Goal: Task Accomplishment & Management: Use online tool/utility

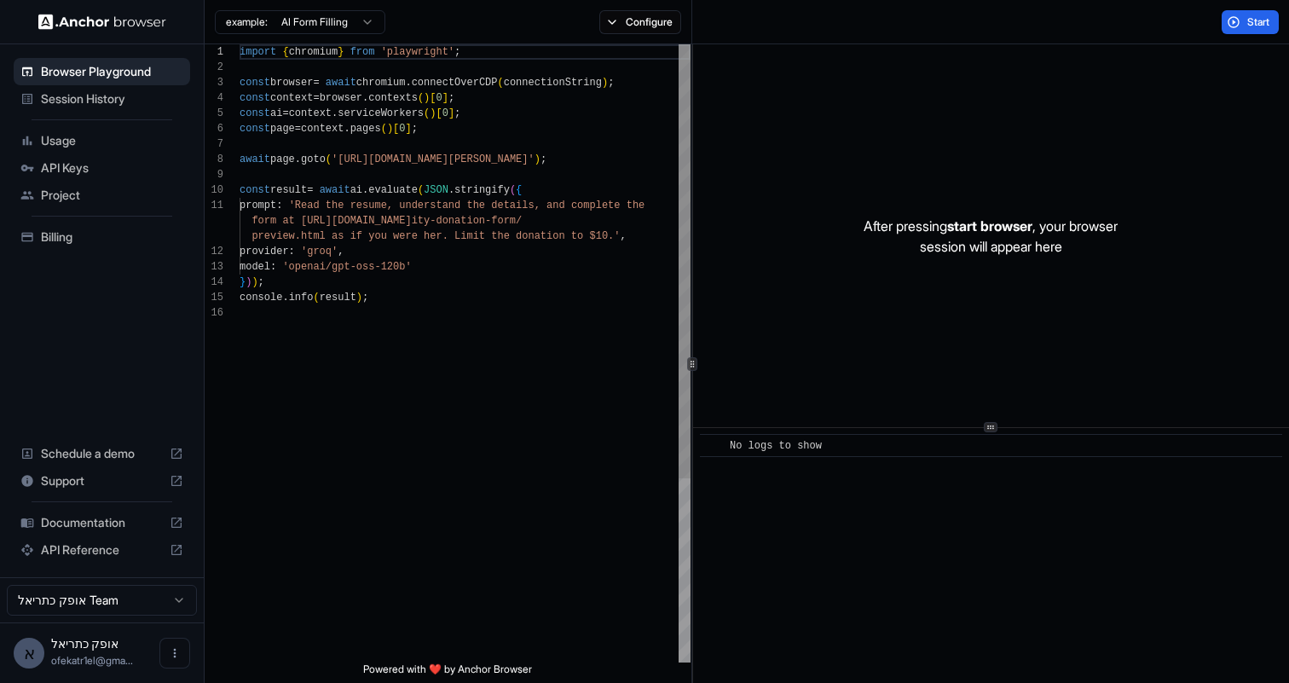
scroll to position [107, 0]
click at [485, 338] on div "console . info ( result ) ; } ) ) ; model : 'openai/gpt-oss-120b' provider : 'g…" at bounding box center [465, 483] width 451 height 879
click at [359, 160] on div "console . info ( result ) ; } ) ) ; model : 'openai/gpt-oss-120b' provider : 'g…" at bounding box center [465, 483] width 451 height 879
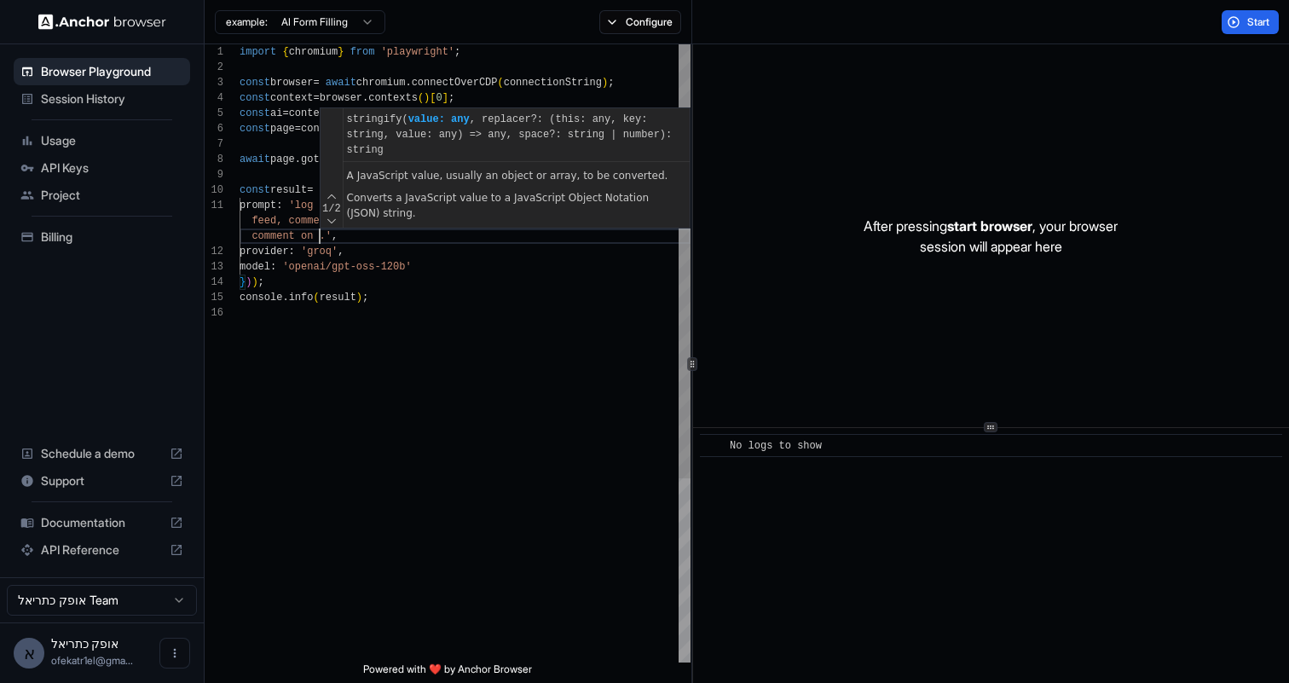
scroll to position [31, 0]
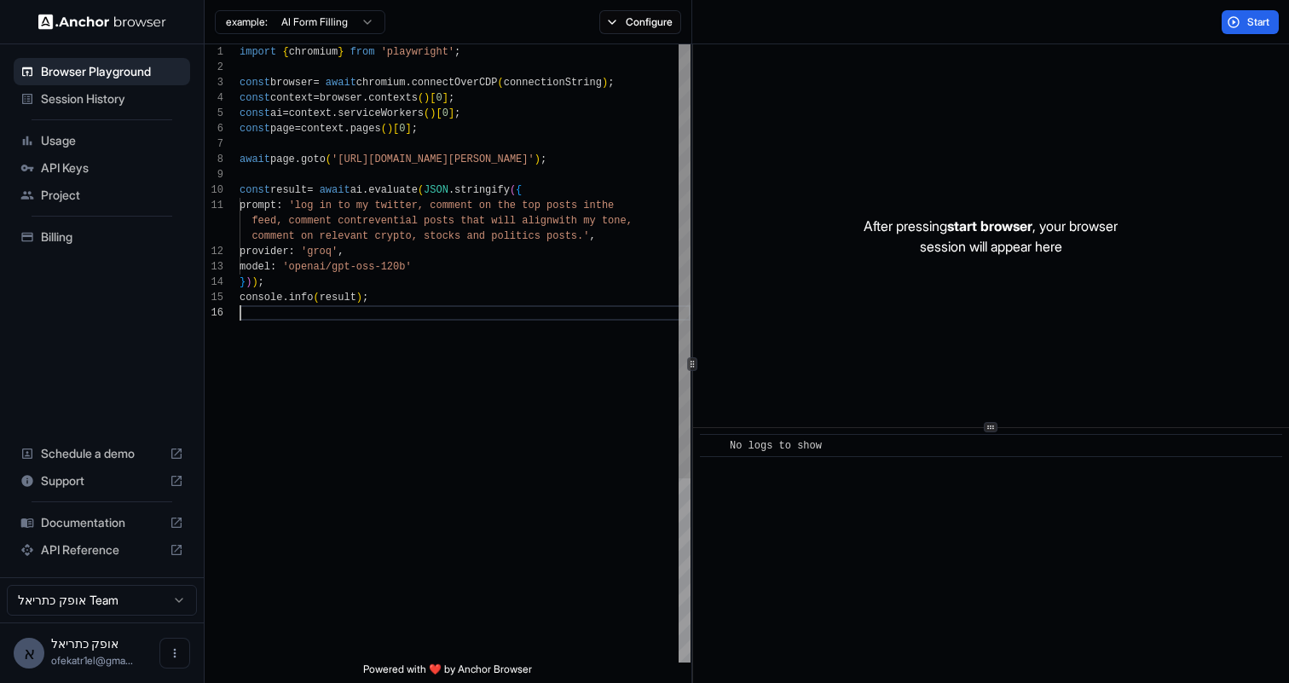
click at [430, 338] on div "console . info ( result ) ; } ) ) ; model : 'openai/gpt-oss-120b' provider : 'g…" at bounding box center [465, 483] width 451 height 879
click at [585, 237] on div "console . info ( result ) ; } ) ) ; model : 'openai/gpt-oss-120b' provider : 'g…" at bounding box center [465, 483] width 451 height 879
click at [1242, 15] on button "Start" at bounding box center [1250, 22] width 57 height 24
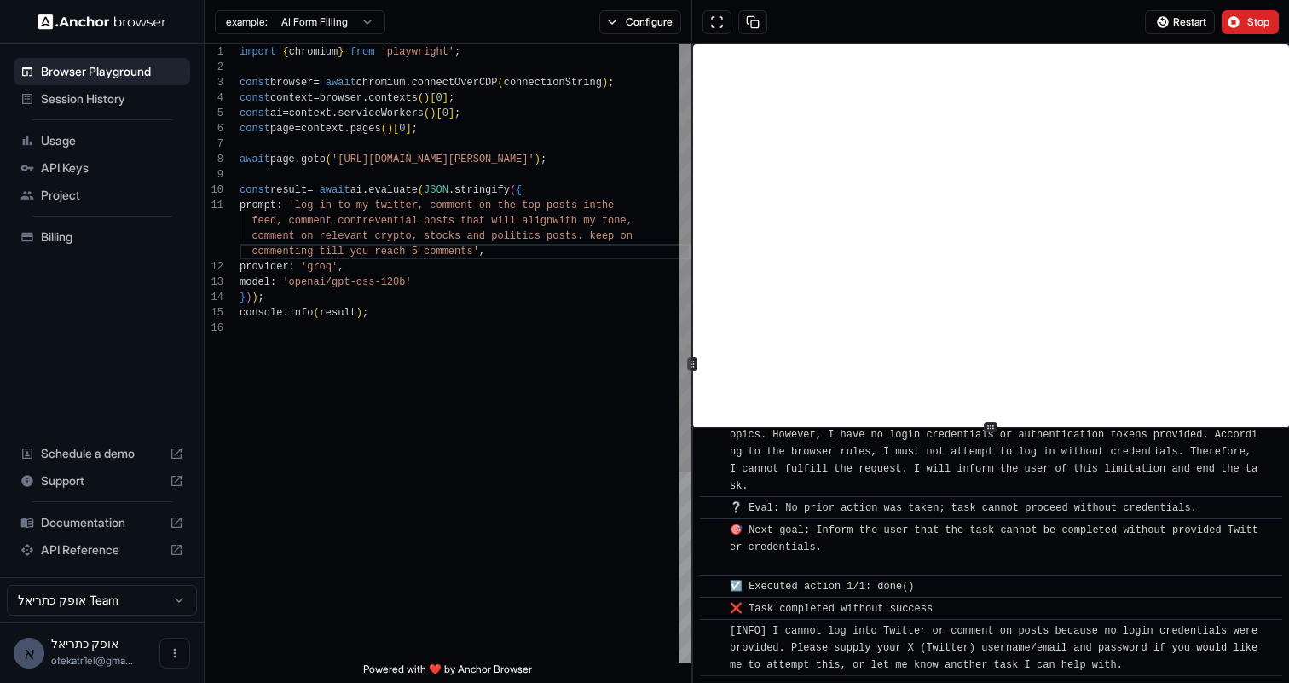
scroll to position [146, 0]
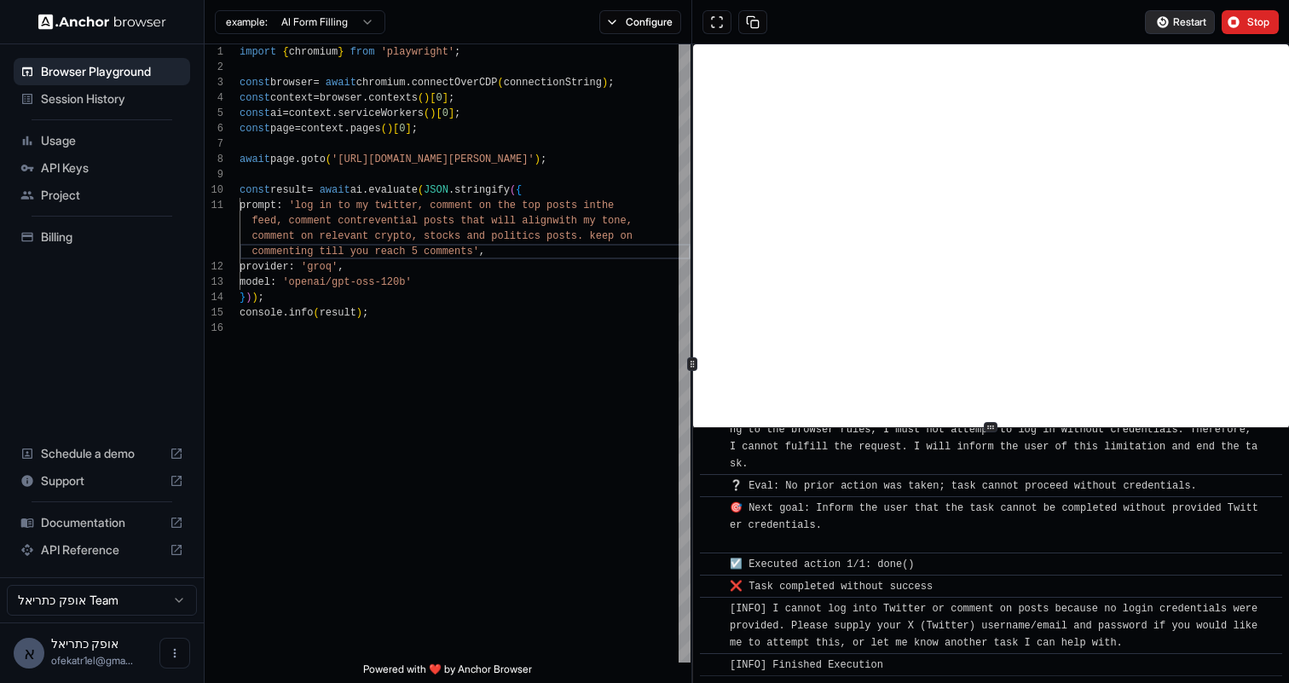
click at [1191, 23] on span "Restart" at bounding box center [1189, 22] width 33 height 14
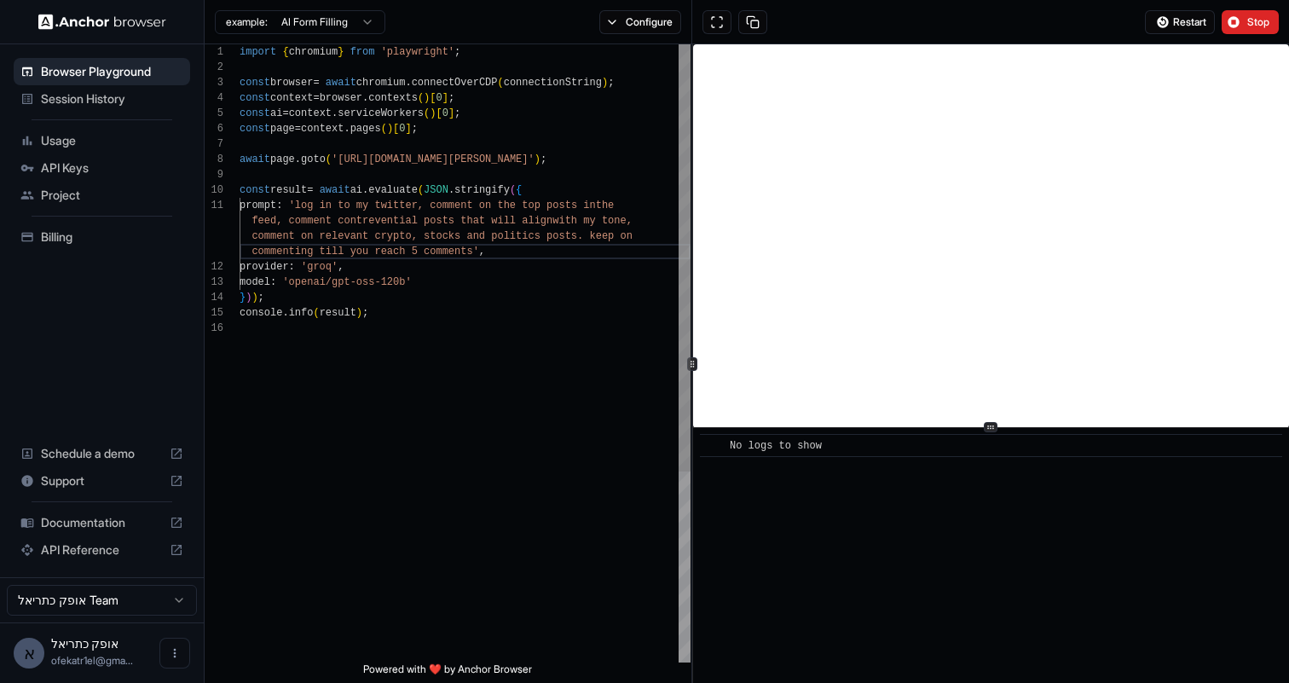
scroll to position [107, 0]
click at [463, 160] on div "console . info ( result ) ; } ) ) ; model : 'openai/gpt-oss-120b' provider : 'g…" at bounding box center [465, 491] width 451 height 894
click at [458, 152] on div "console . info ( result ) ; } ) ) ; model : 'openai/gpt-oss-120b' provider : 'g…" at bounding box center [465, 491] width 451 height 894
click at [468, 159] on div "console . info ( result ) ; } ) ) ; model : 'openai/gpt-oss-120b' provider : 'g…" at bounding box center [465, 491] width 451 height 894
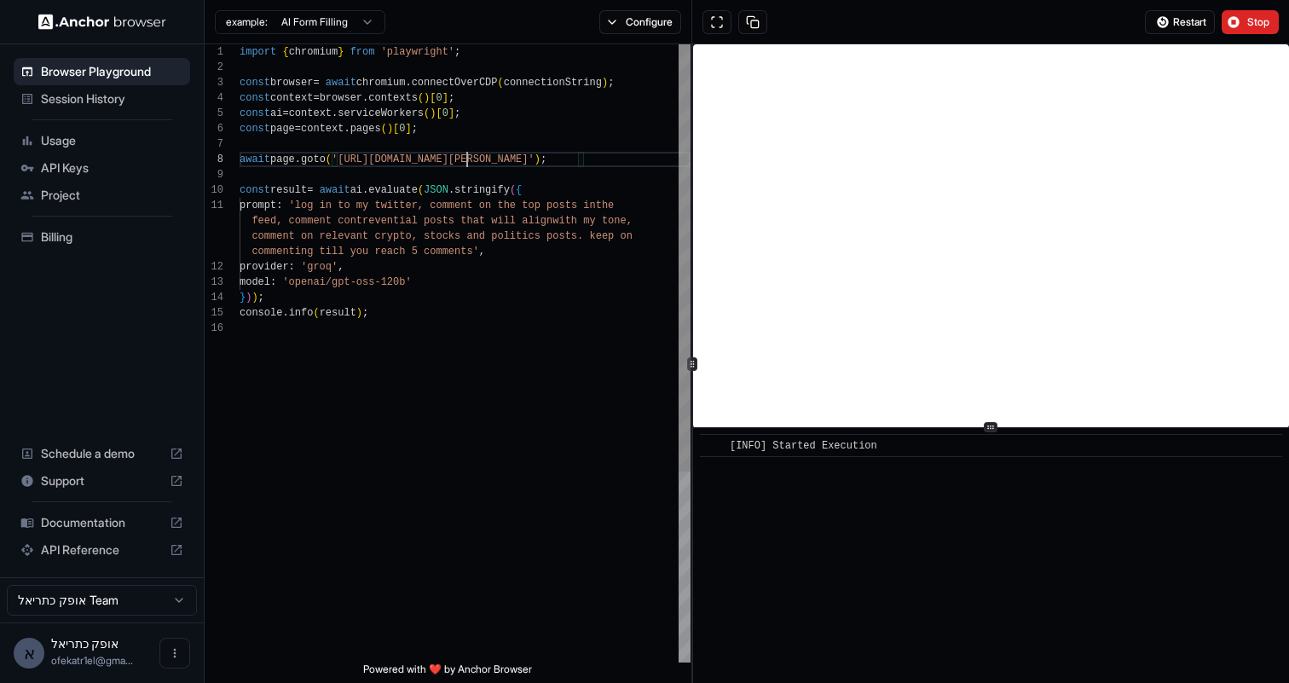
click at [468, 159] on div "console . info ( result ) ; } ) ) ; model : 'openai/gpt-oss-120b' provider : 'g…" at bounding box center [465, 491] width 451 height 894
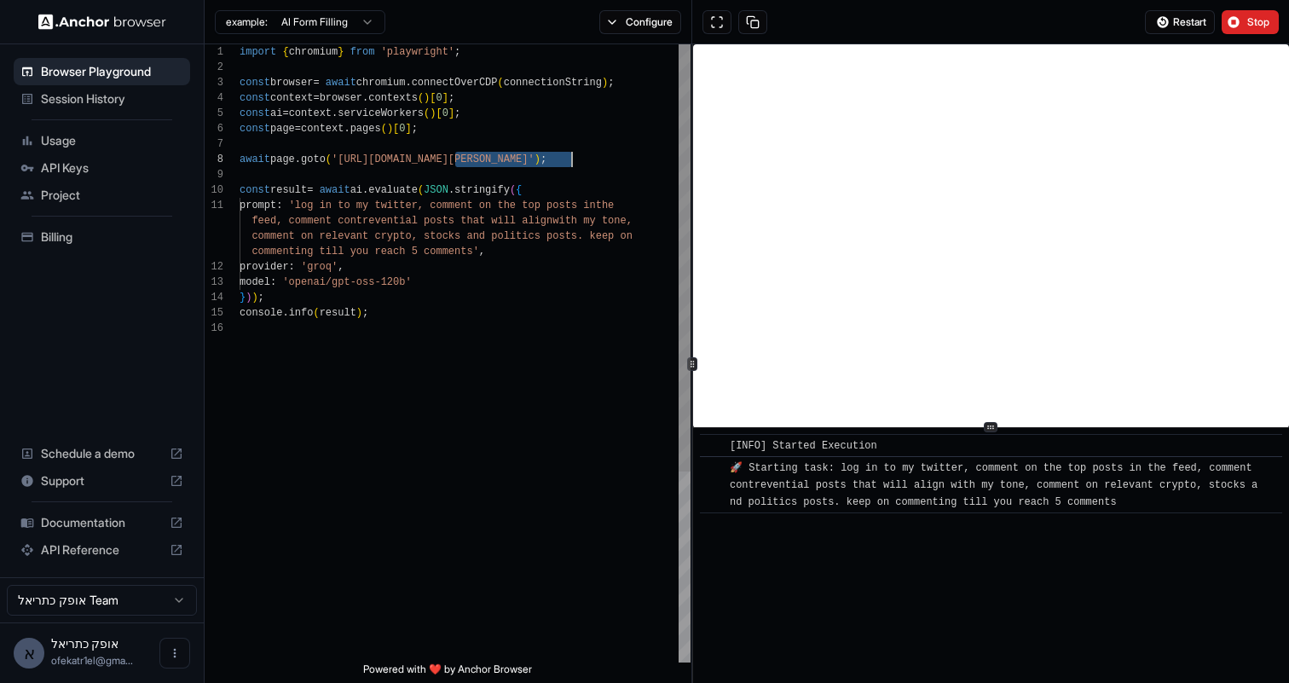
type textarea "**********"
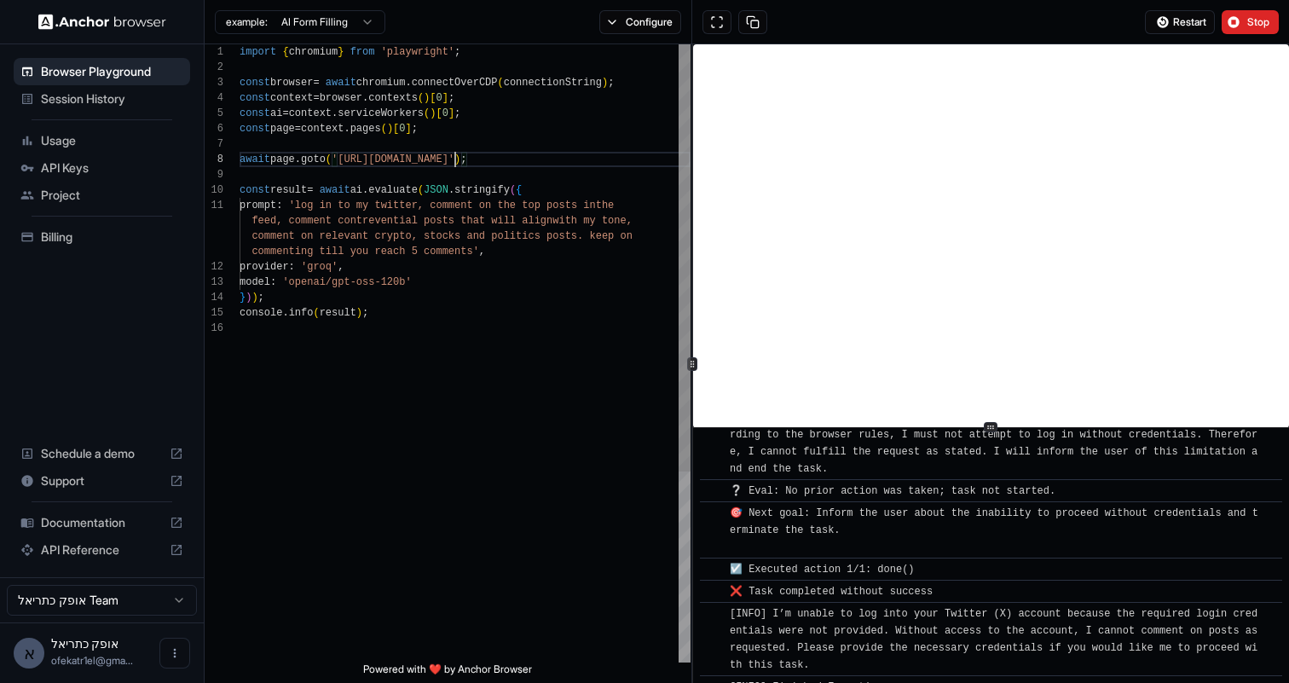
scroll to position [163, 0]
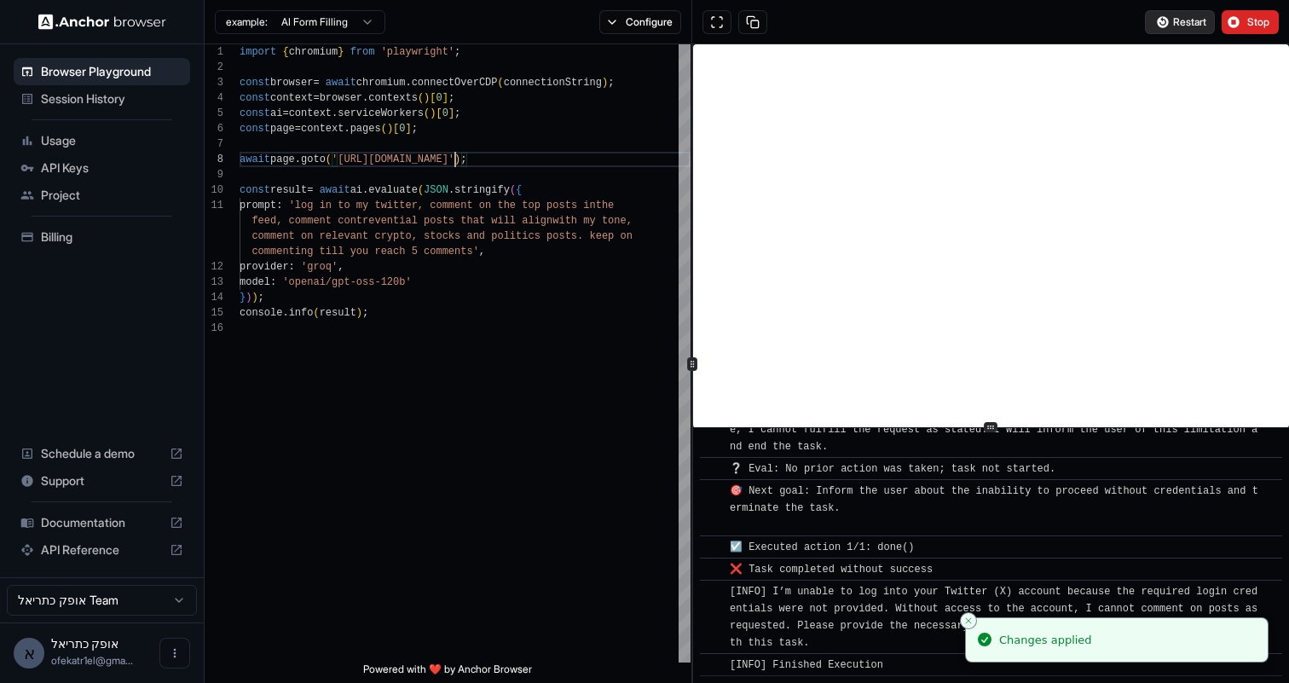
click at [1175, 24] on span "Restart" at bounding box center [1189, 22] width 33 height 14
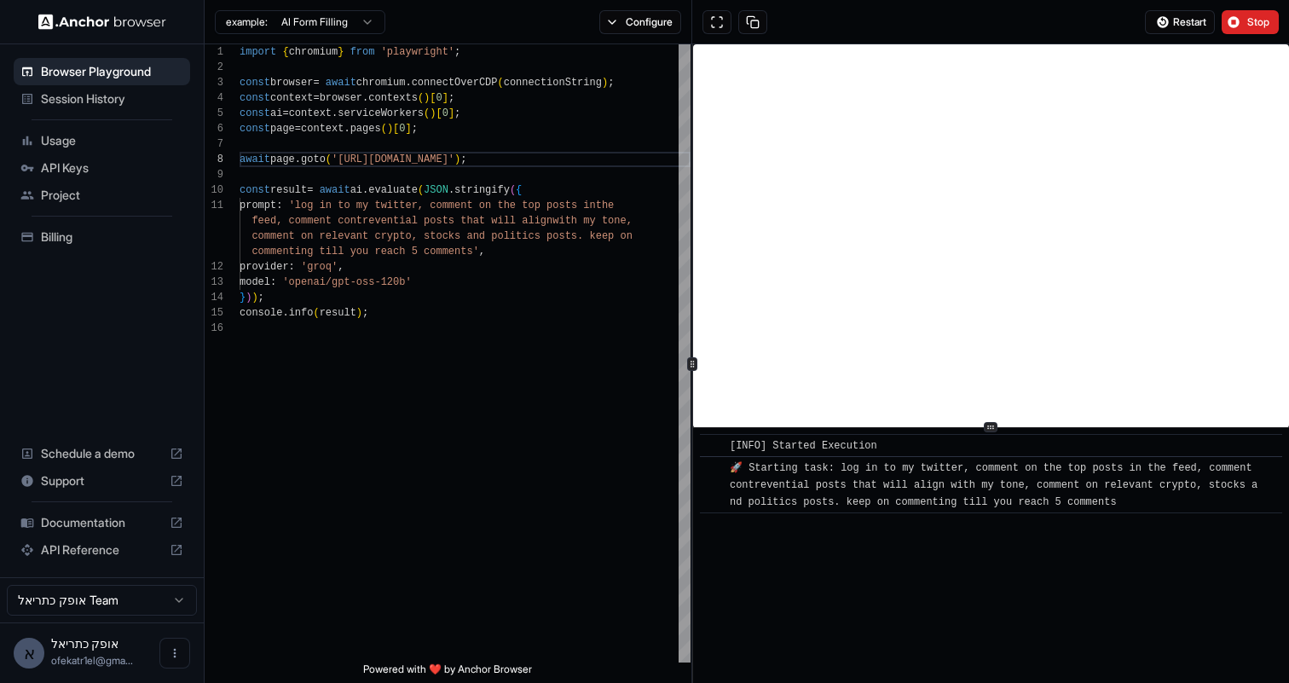
click at [85, 136] on span "Usage" at bounding box center [112, 140] width 142 height 17
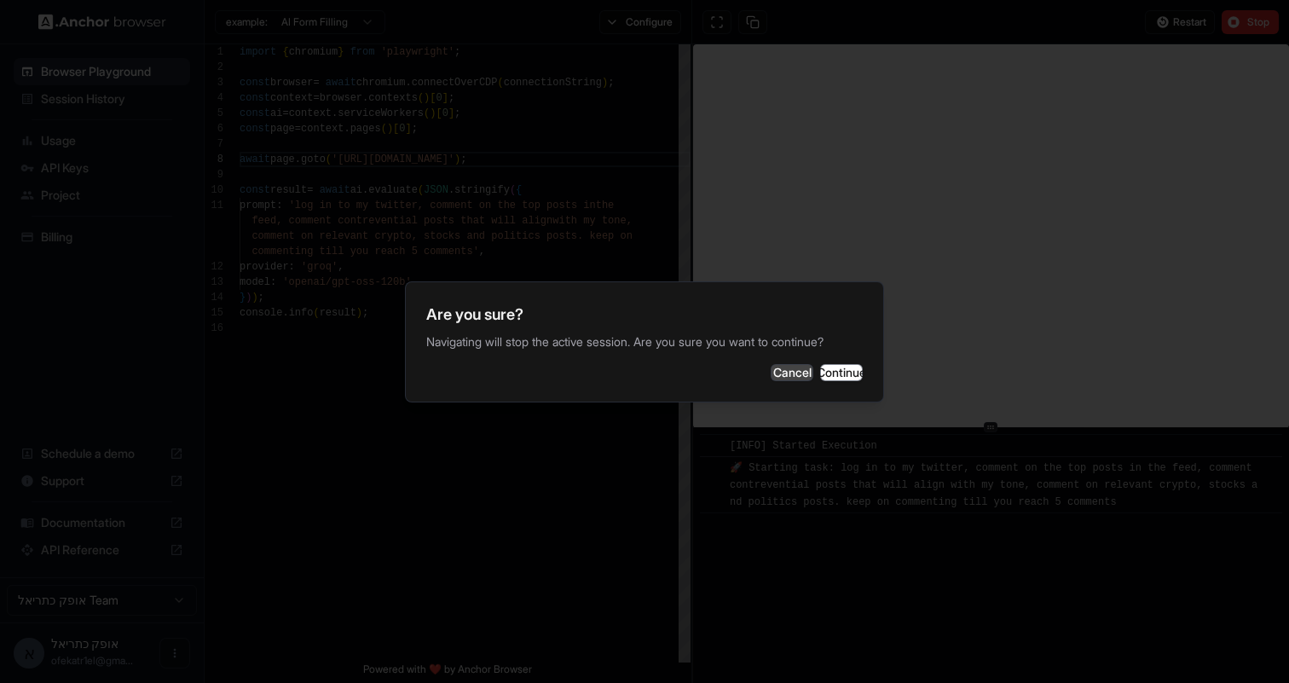
click at [771, 373] on button "Cancel" at bounding box center [792, 372] width 43 height 17
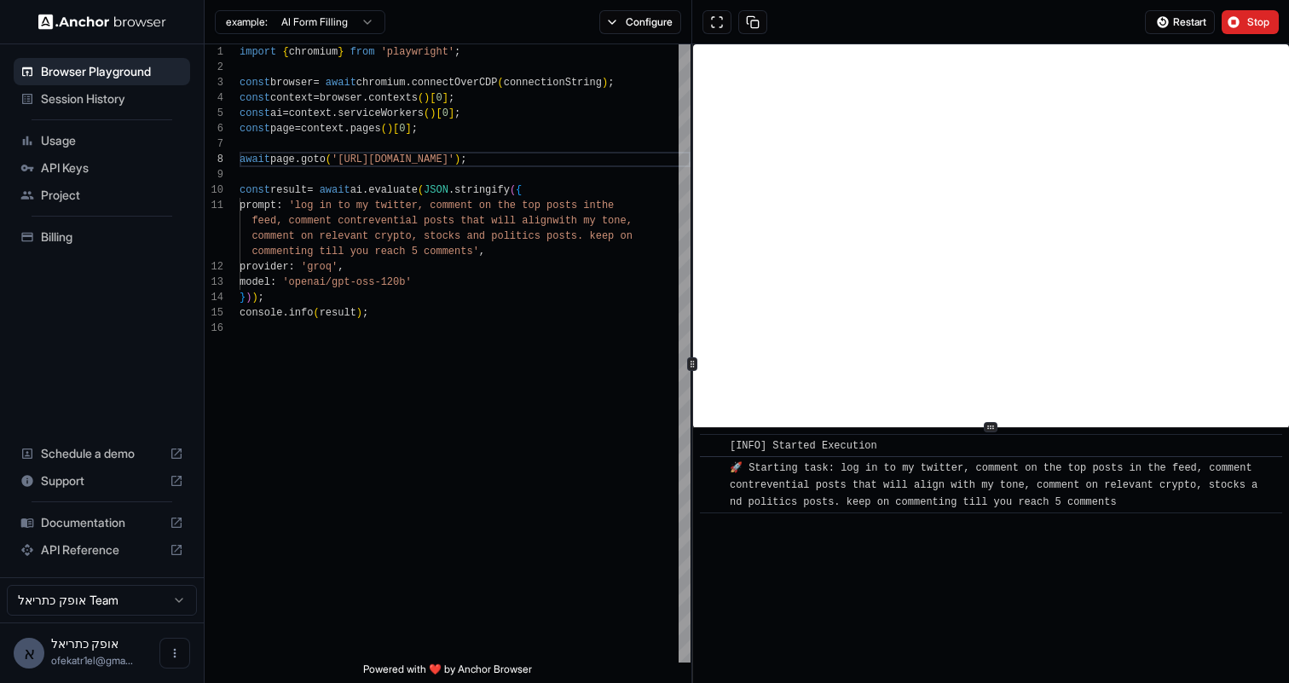
click at [123, 141] on span "Usage" at bounding box center [112, 140] width 142 height 17
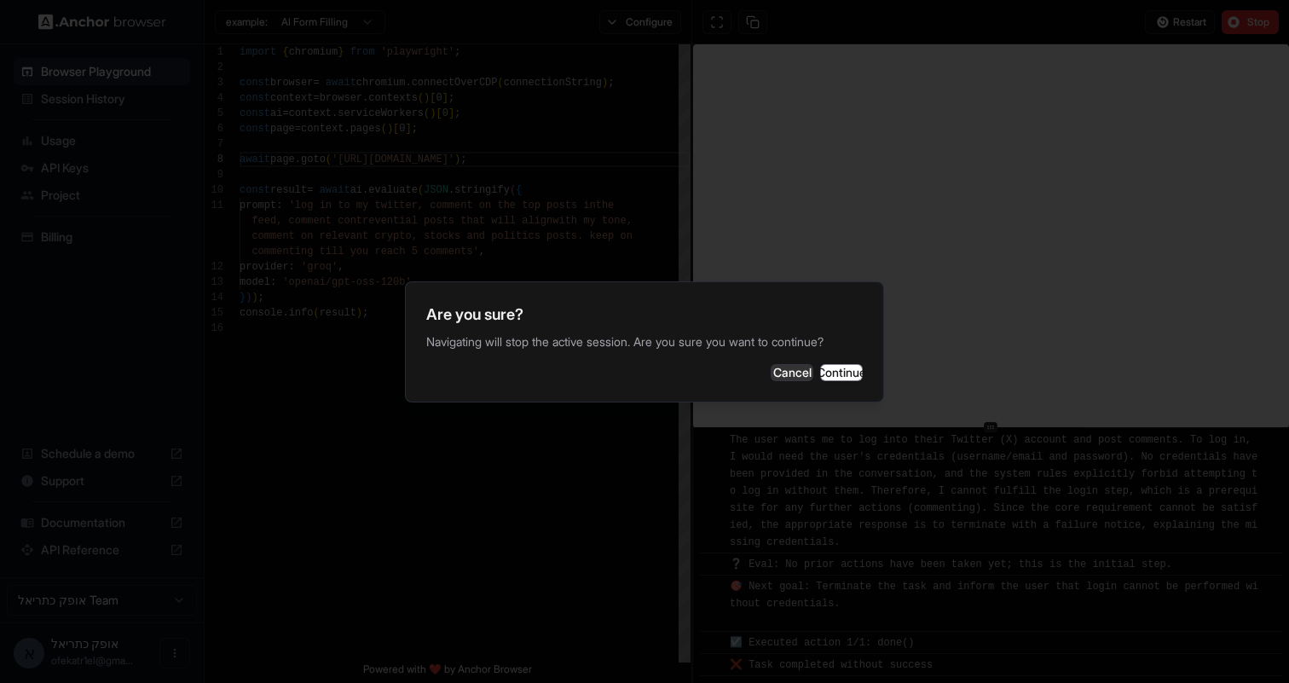
scroll to position [141, 0]
click at [771, 371] on button "Cancel" at bounding box center [792, 372] width 43 height 17
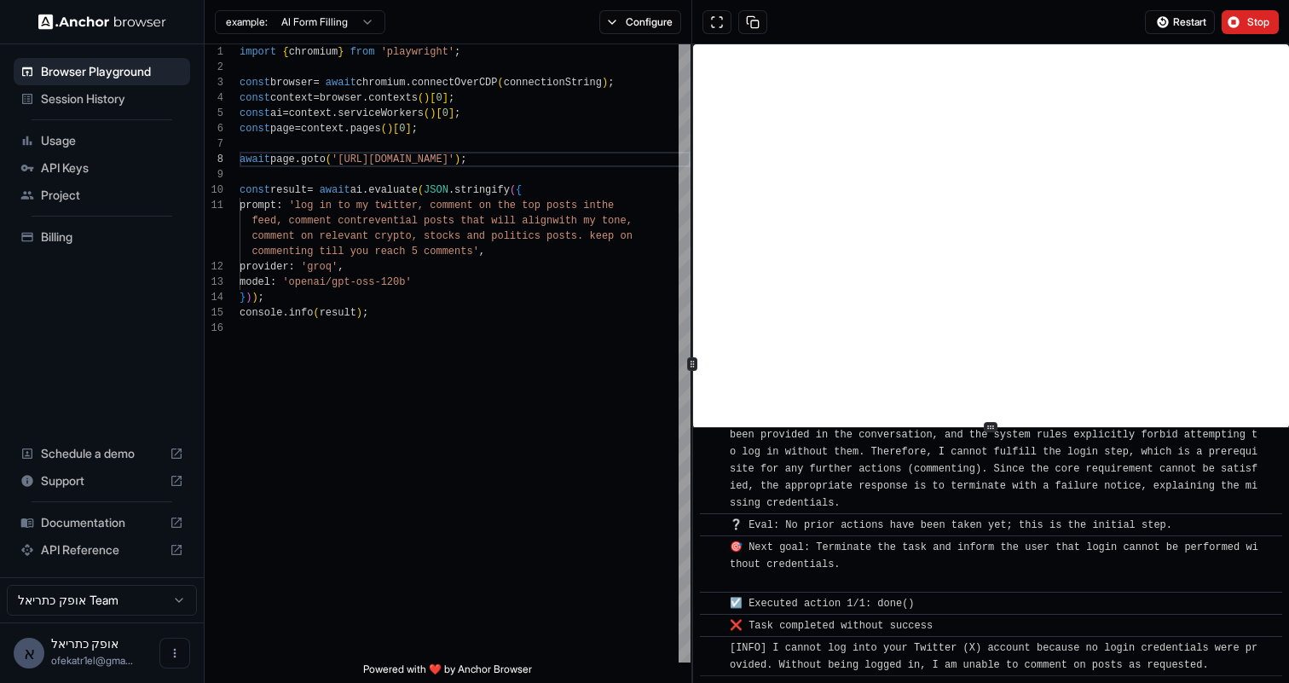
scroll to position [163, 0]
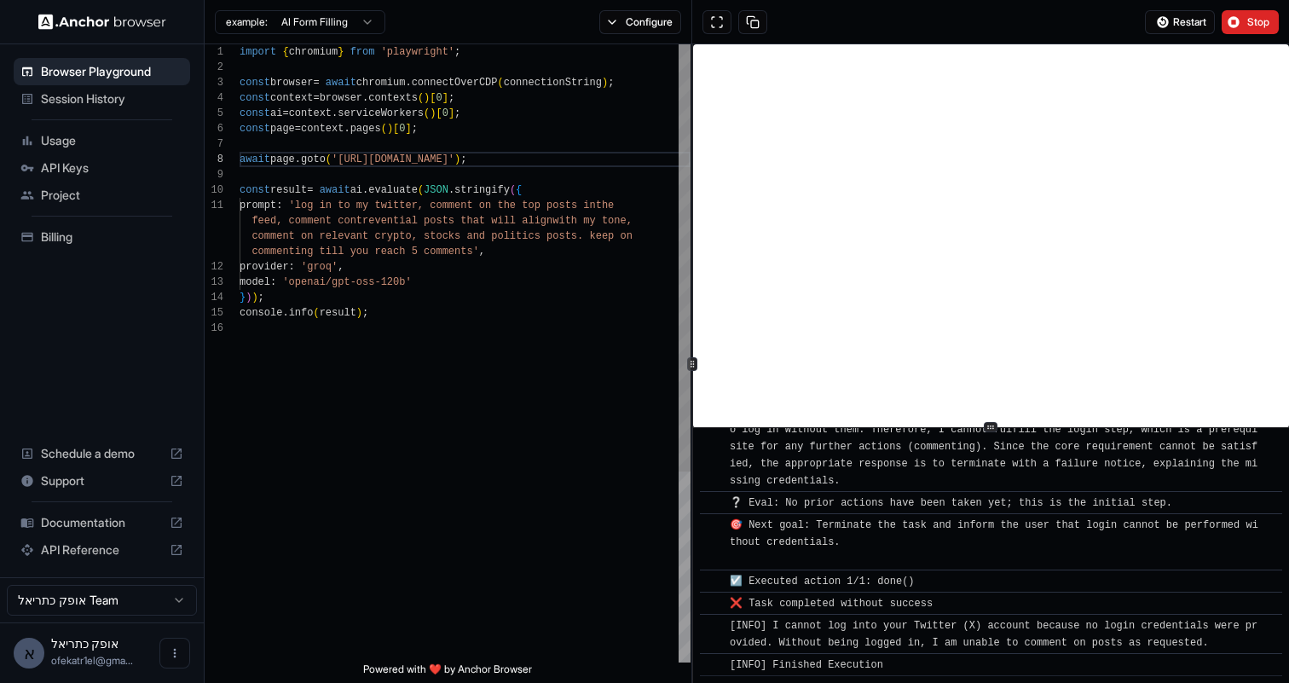
type textarea "**********"
click at [486, 255] on div "console . info ( result ) ; } ) ) ; model : 'openai/gpt-oss-120b' provider : 'g…" at bounding box center [465, 491] width 451 height 894
click at [140, 66] on span "Browser Playground" at bounding box center [112, 71] width 142 height 17
click at [81, 145] on span "Usage" at bounding box center [112, 140] width 142 height 17
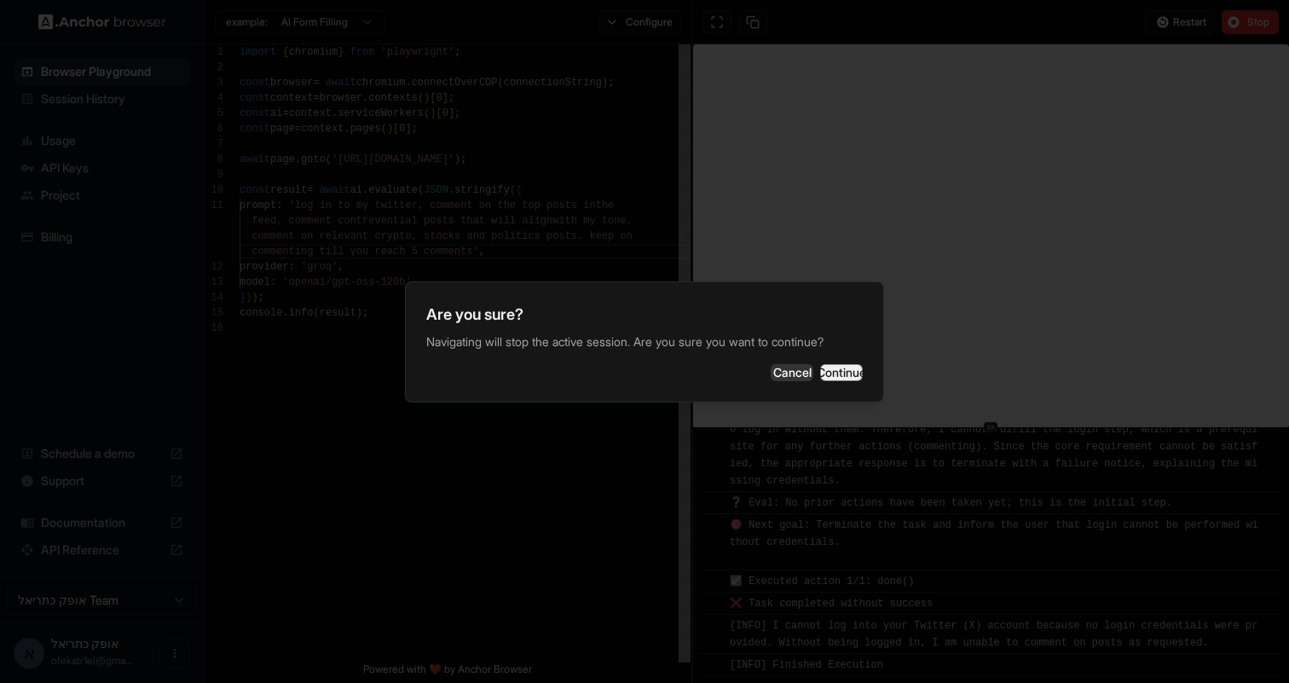
click at [829, 366] on button "Continue" at bounding box center [841, 372] width 43 height 17
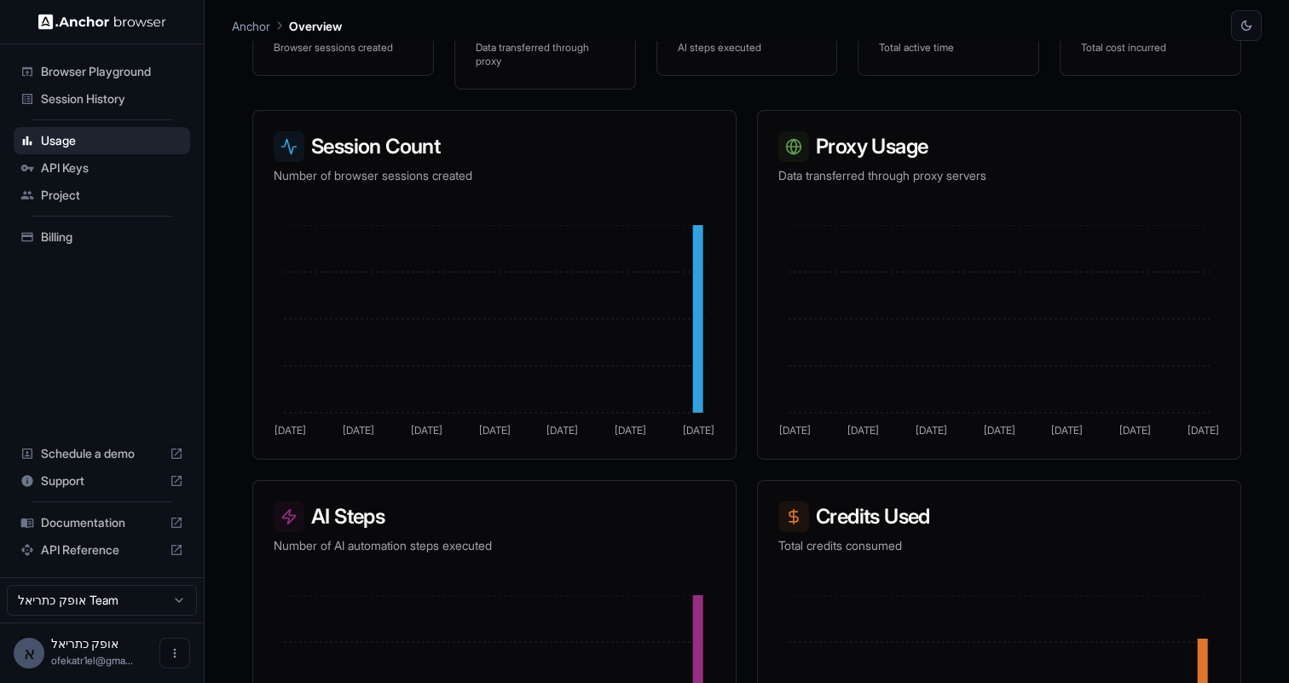
scroll to position [370, 0]
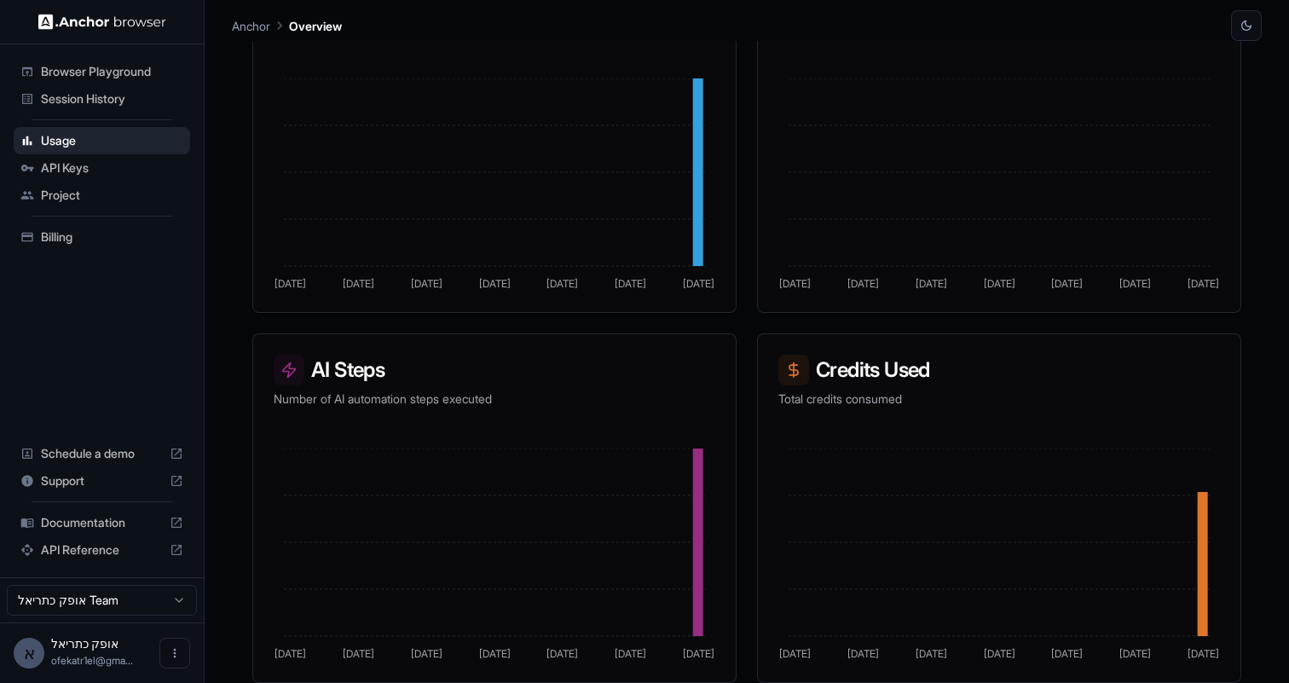
click at [96, 168] on span "API Keys" at bounding box center [112, 167] width 142 height 17
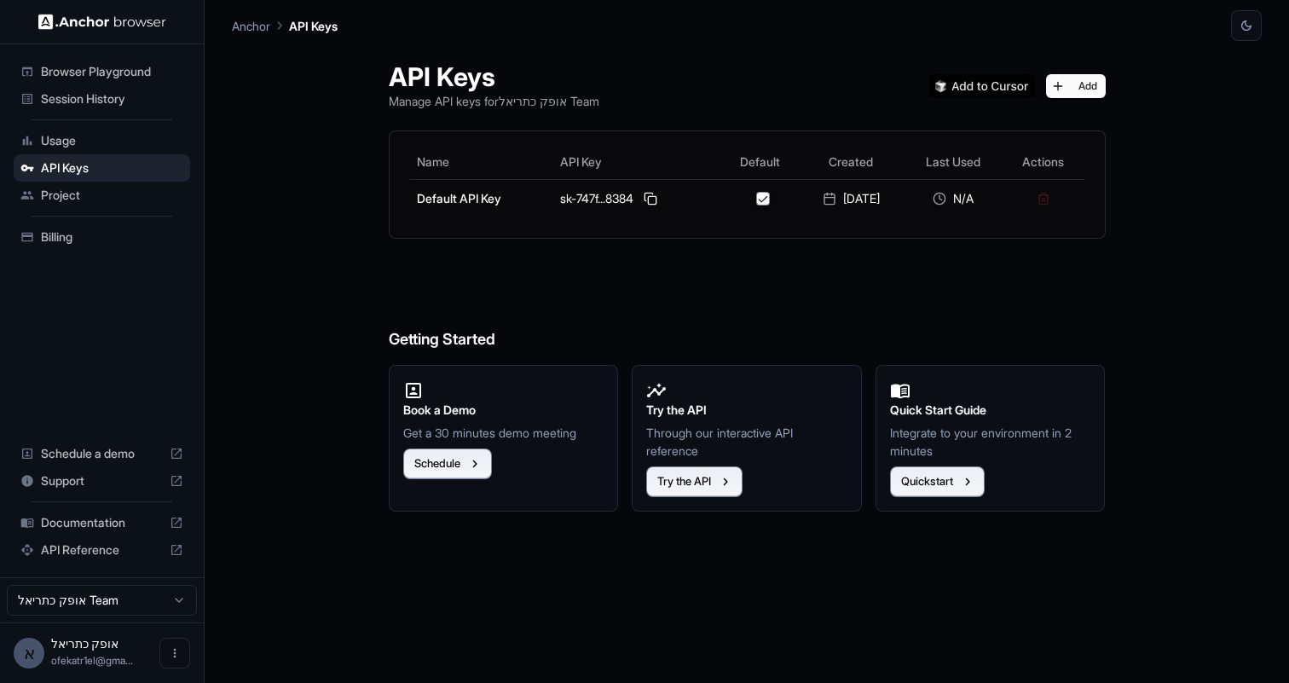
click at [122, 71] on span "Browser Playground" at bounding box center [112, 71] width 142 height 17
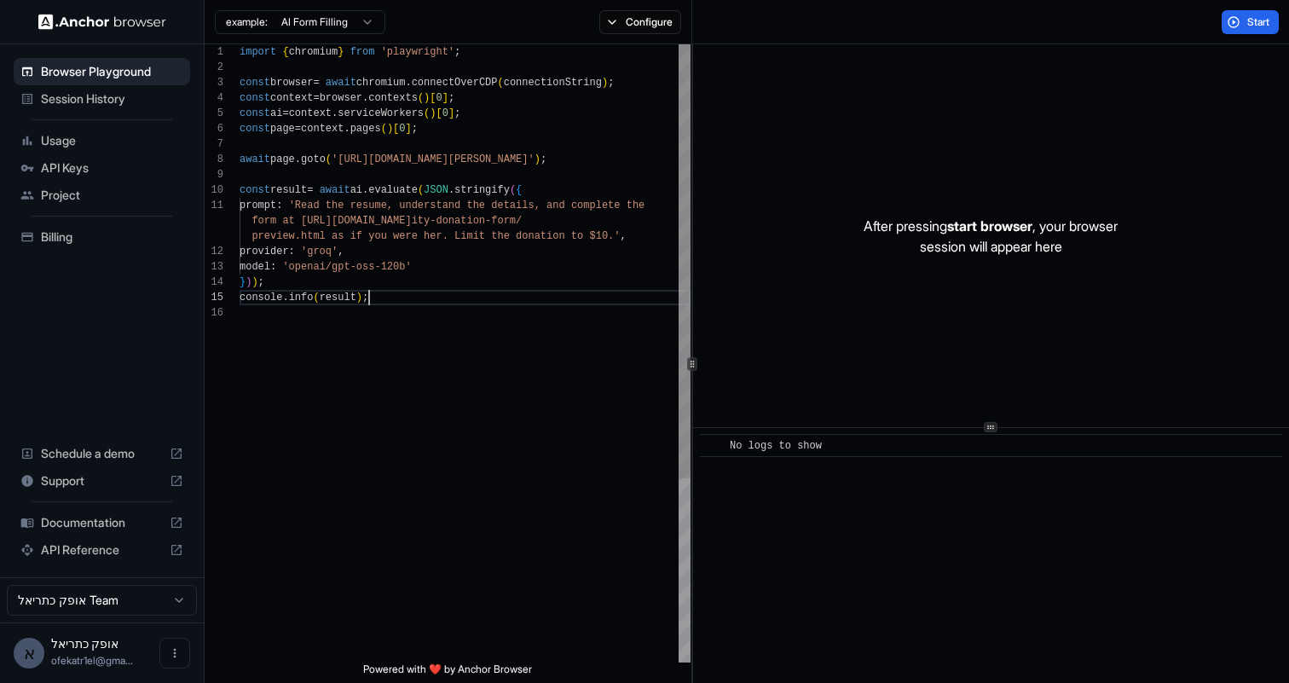
click at [470, 294] on div "import { chromium } from 'playwright' ; const browser = await chromium . connec…" at bounding box center [465, 483] width 451 height 879
click at [356, 110] on div "import { chromium } from 'playwright' ; const browser = await chromium . connec…" at bounding box center [465, 483] width 451 height 879
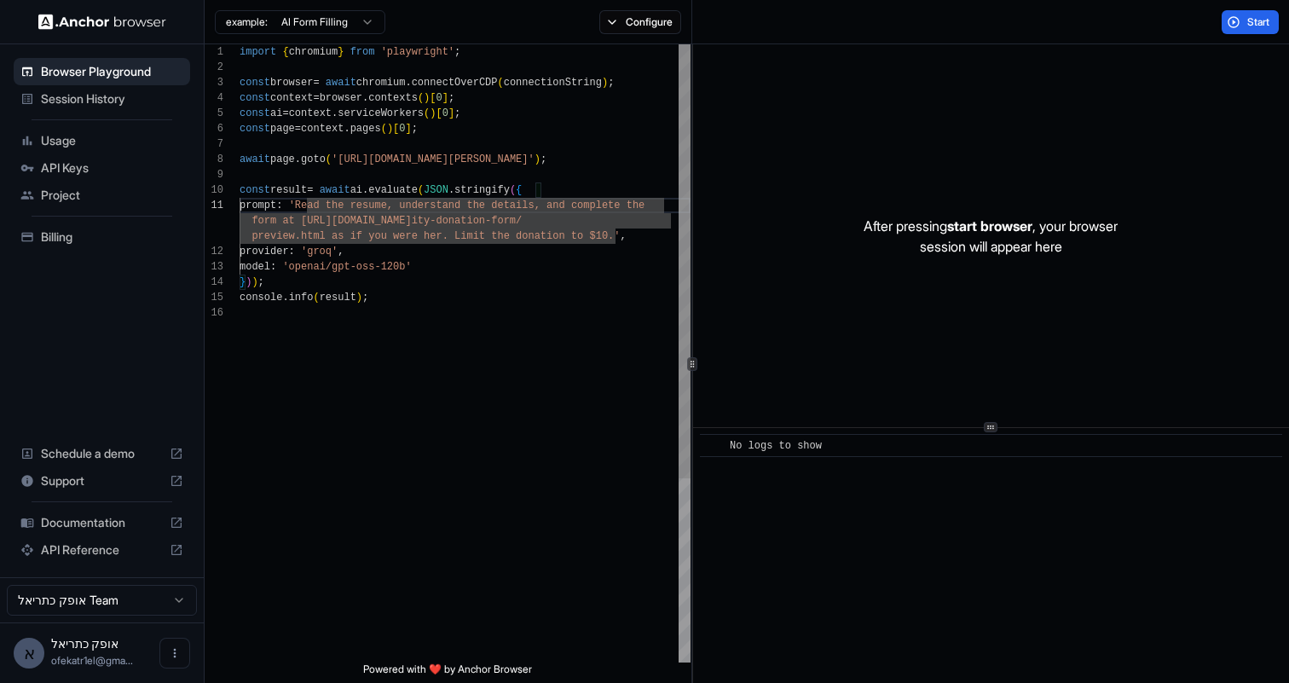
type textarea "**********"
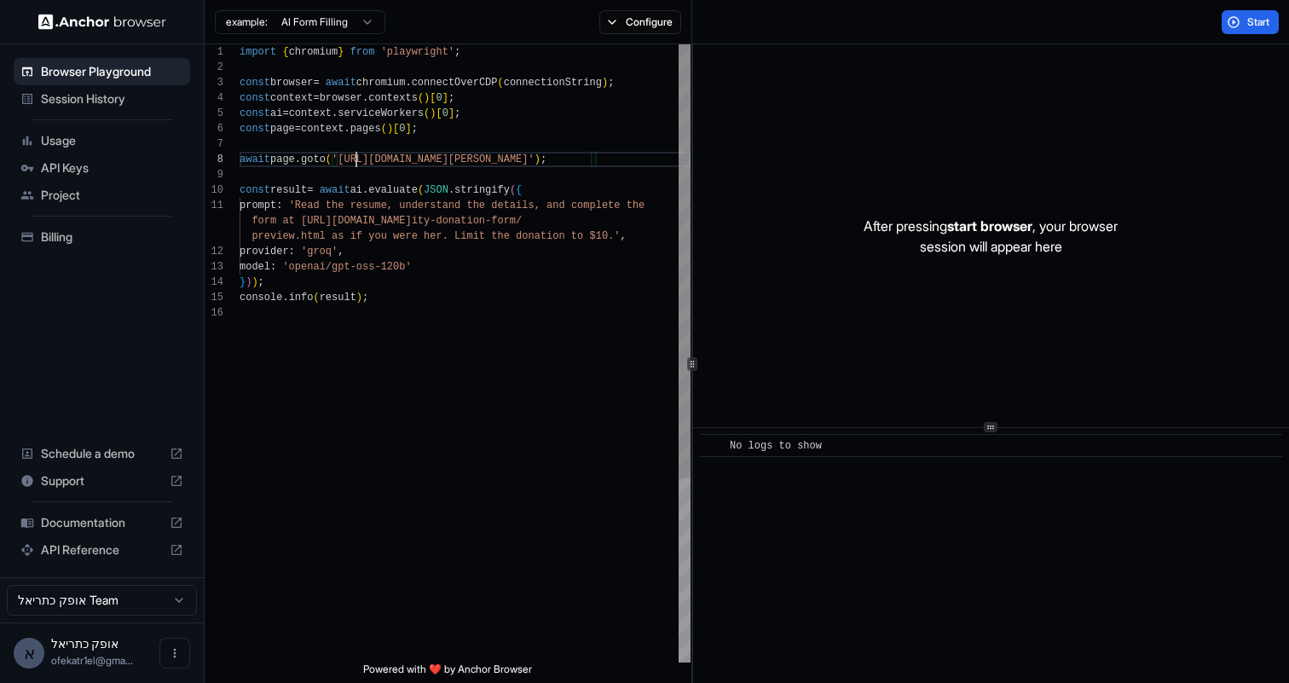
scroll to position [107, 0]
click at [639, 27] on button "Configure" at bounding box center [640, 22] width 83 height 24
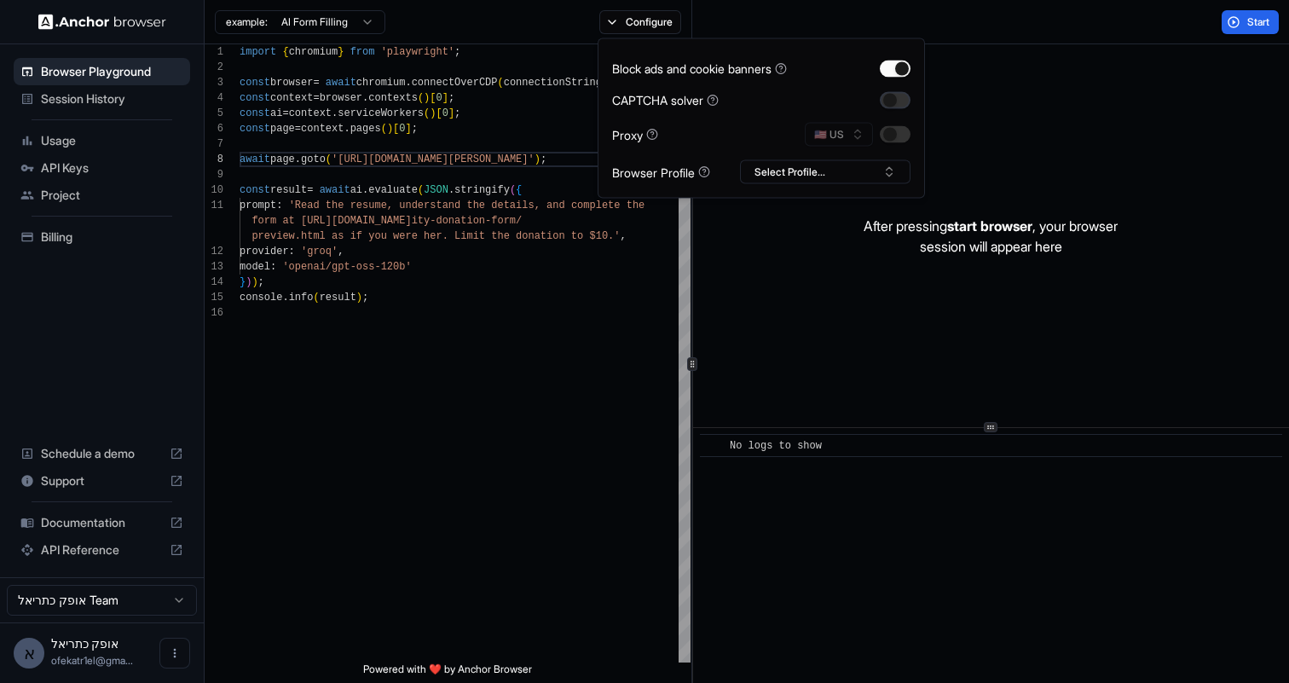
click at [896, 104] on button "button" at bounding box center [895, 99] width 31 height 17
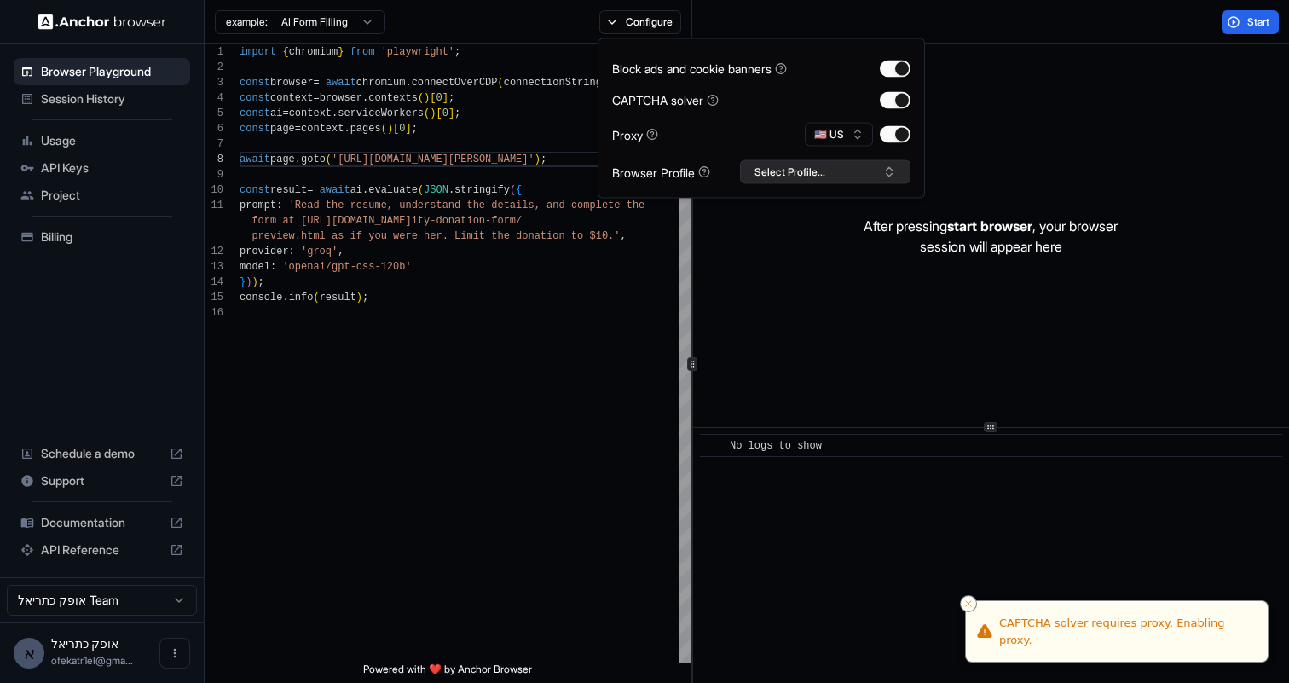
click at [795, 169] on button "Select Profile..." at bounding box center [825, 172] width 171 height 24
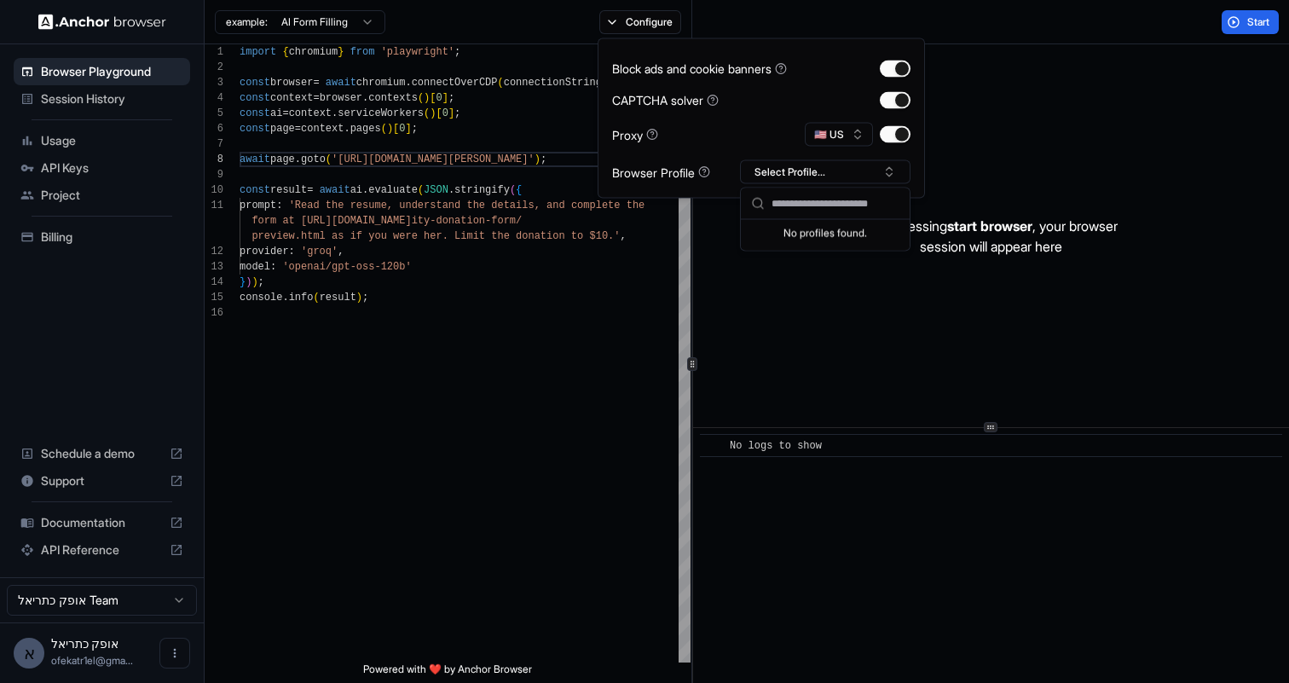
click at [836, 206] on input "text" at bounding box center [836, 203] width 128 height 31
type input "*"
type input "****"
click at [819, 262] on button "Create "ofek"" at bounding box center [825, 262] width 155 height 31
click at [535, 331] on div "import { chromium } from 'playwright' ; const browser = await chromium . connec…" at bounding box center [465, 483] width 451 height 879
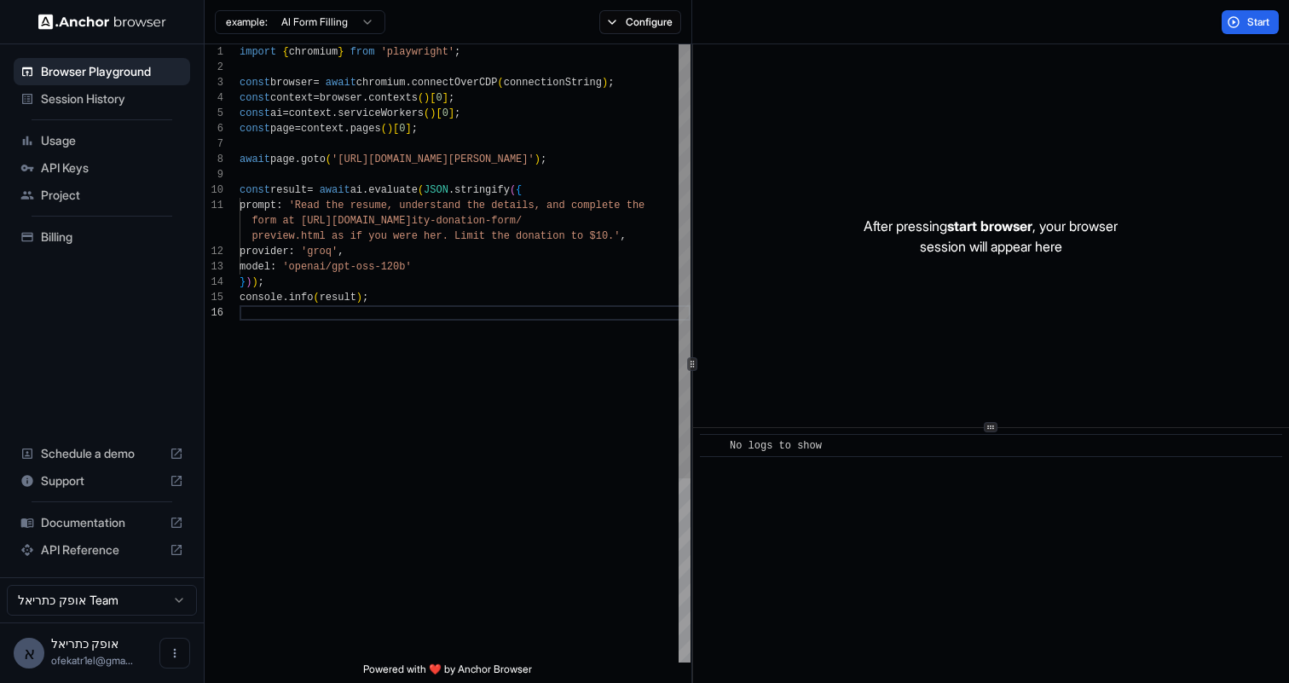
click at [422, 160] on div "import { chromium } from 'playwright' ; const browser = await chromium . connec…" at bounding box center [465, 483] width 451 height 879
click at [314, 211] on div "import { chromium } from 'playwright' ; const browser = await chromium . connec…" at bounding box center [465, 483] width 451 height 879
click at [1249, 24] on span "Start" at bounding box center [1259, 22] width 24 height 14
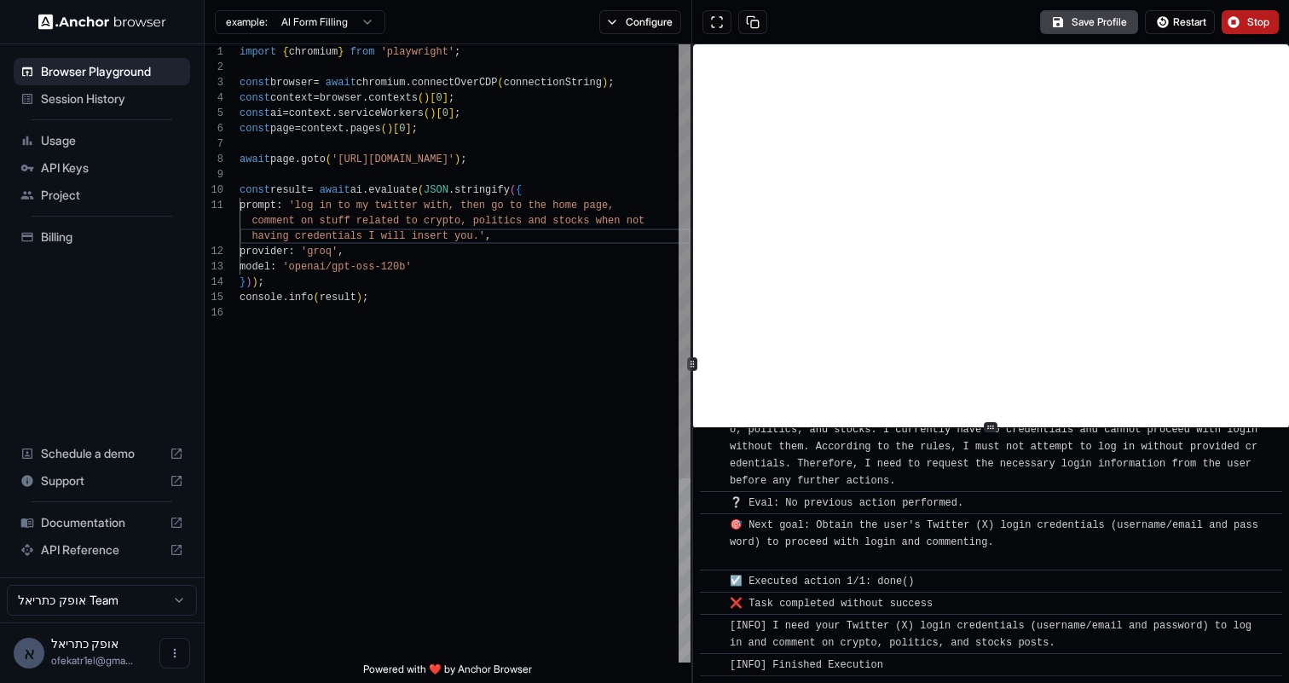
scroll to position [107, 0]
click at [427, 347] on div "import { chromium } from 'playwright' ; const browser = await chromium . connec…" at bounding box center [465, 483] width 451 height 879
click at [633, 20] on button "Configure" at bounding box center [640, 22] width 83 height 24
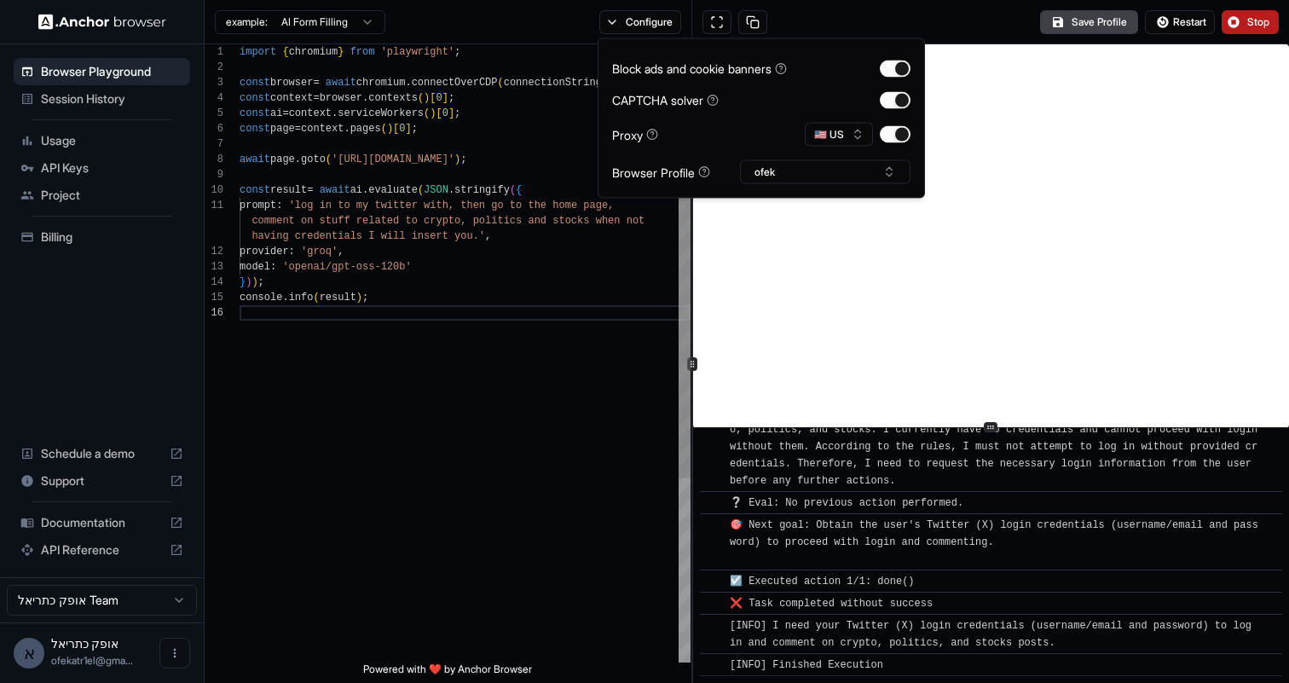
click at [538, 477] on div "import { chromium } from 'playwright' ; const browser = await chromium . connec…" at bounding box center [465, 483] width 451 height 879
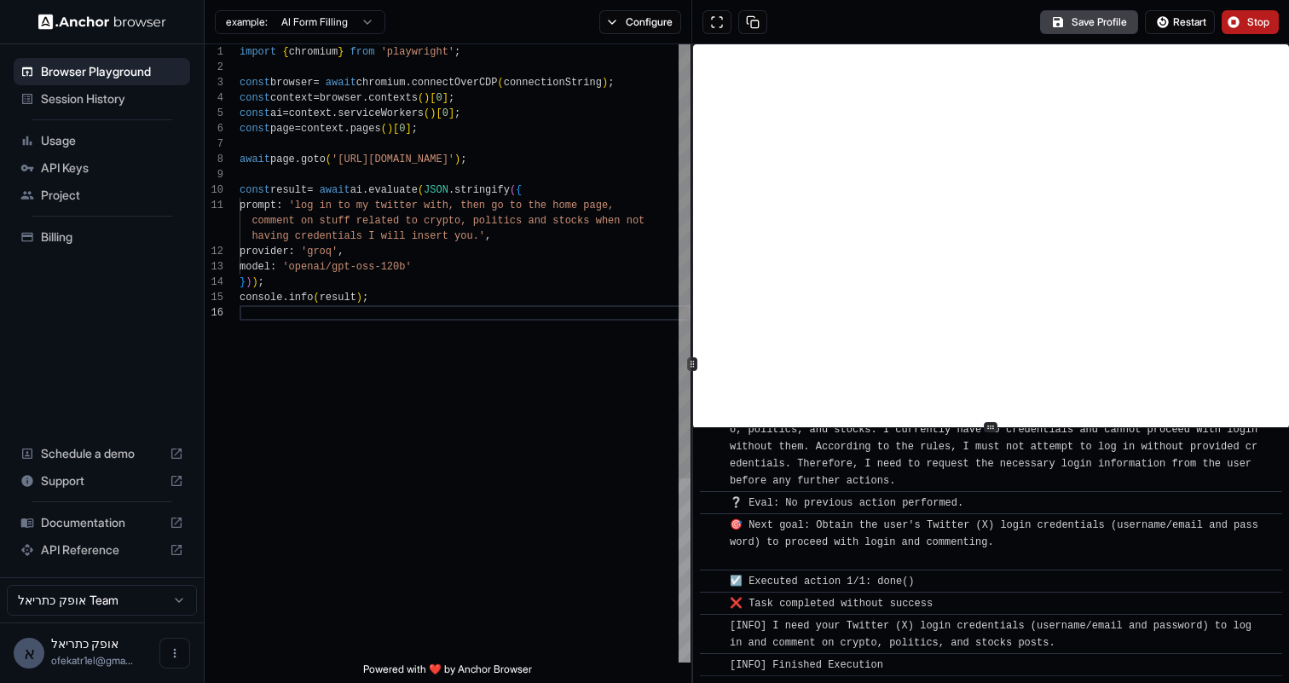
click at [509, 443] on div "import { chromium } from 'playwright' ; const browser = await chromium . connec…" at bounding box center [465, 483] width 451 height 879
click at [321, 209] on div "import { chromium } from 'playwright' ; const browser = await chromium . connec…" at bounding box center [465, 483] width 451 height 879
click at [539, 366] on div "import { chromium } from 'playwright' ; const browser = await chromium . connec…" at bounding box center [465, 483] width 451 height 879
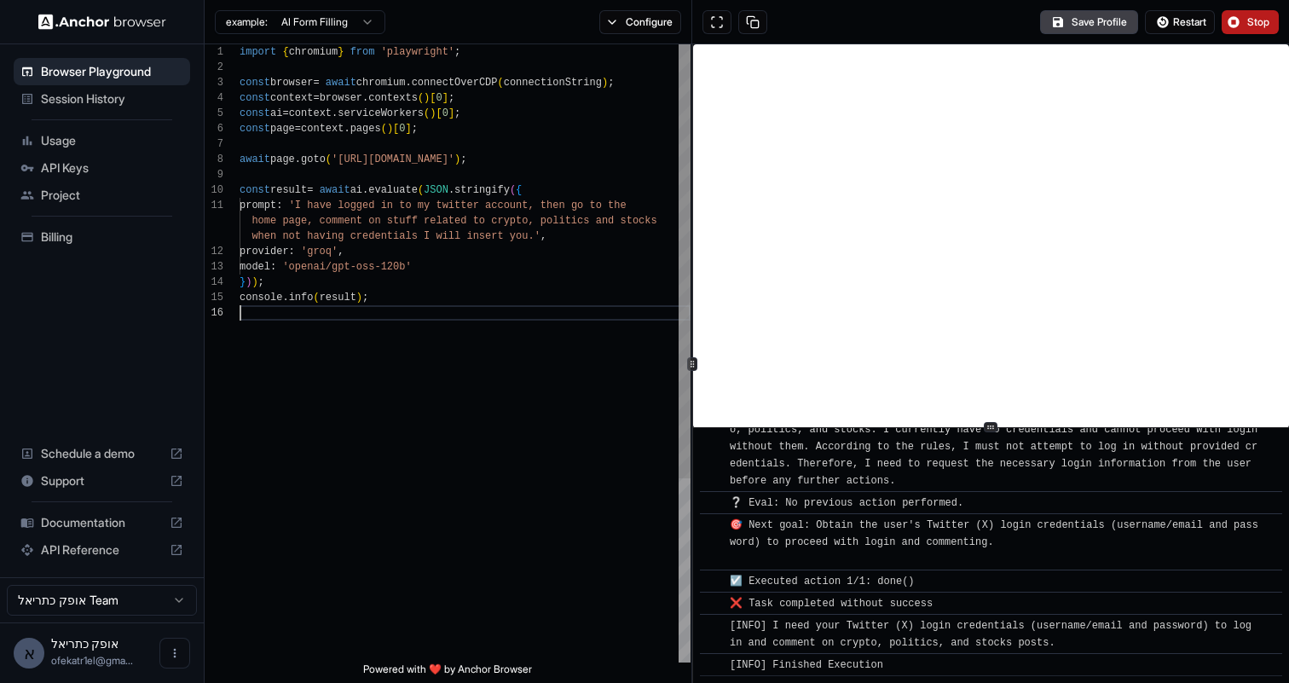
click at [444, 364] on div "import { chromium } from 'playwright' ; const browser = await chromium . connec…" at bounding box center [465, 483] width 451 height 879
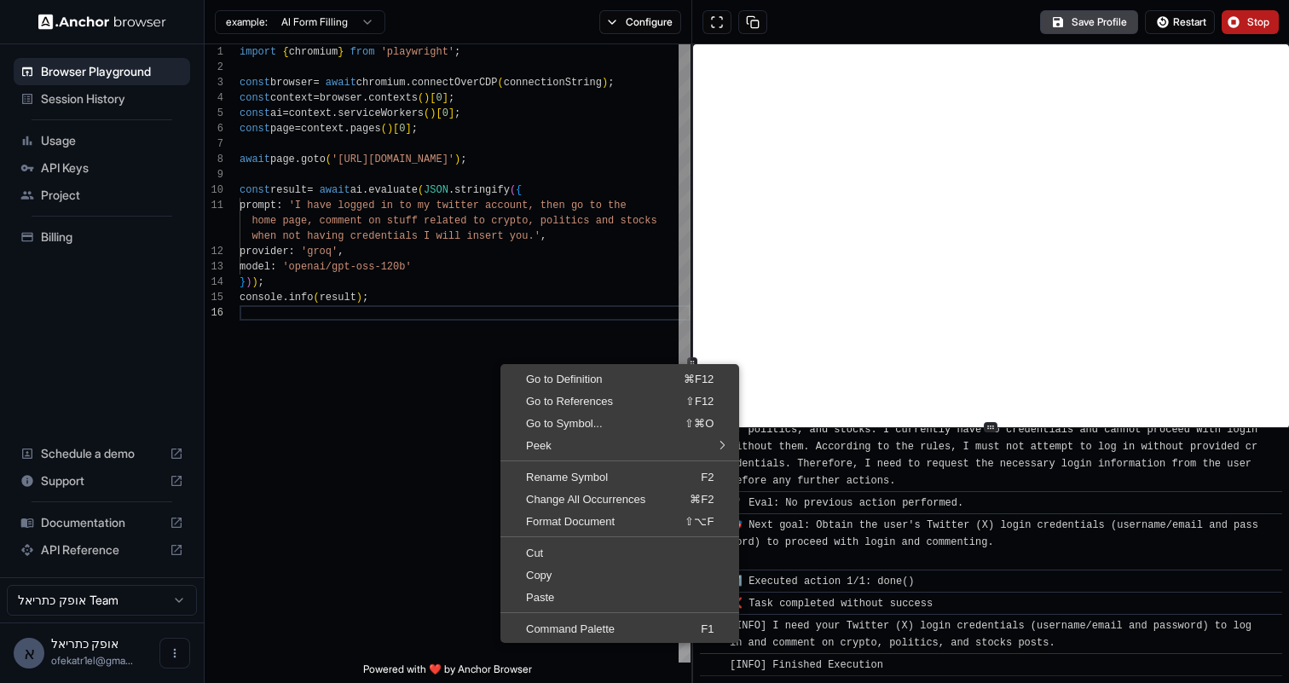
click at [457, 344] on div "import { chromium } from 'playwright' ; const browser = await chromium . connec…" at bounding box center [465, 483] width 451 height 879
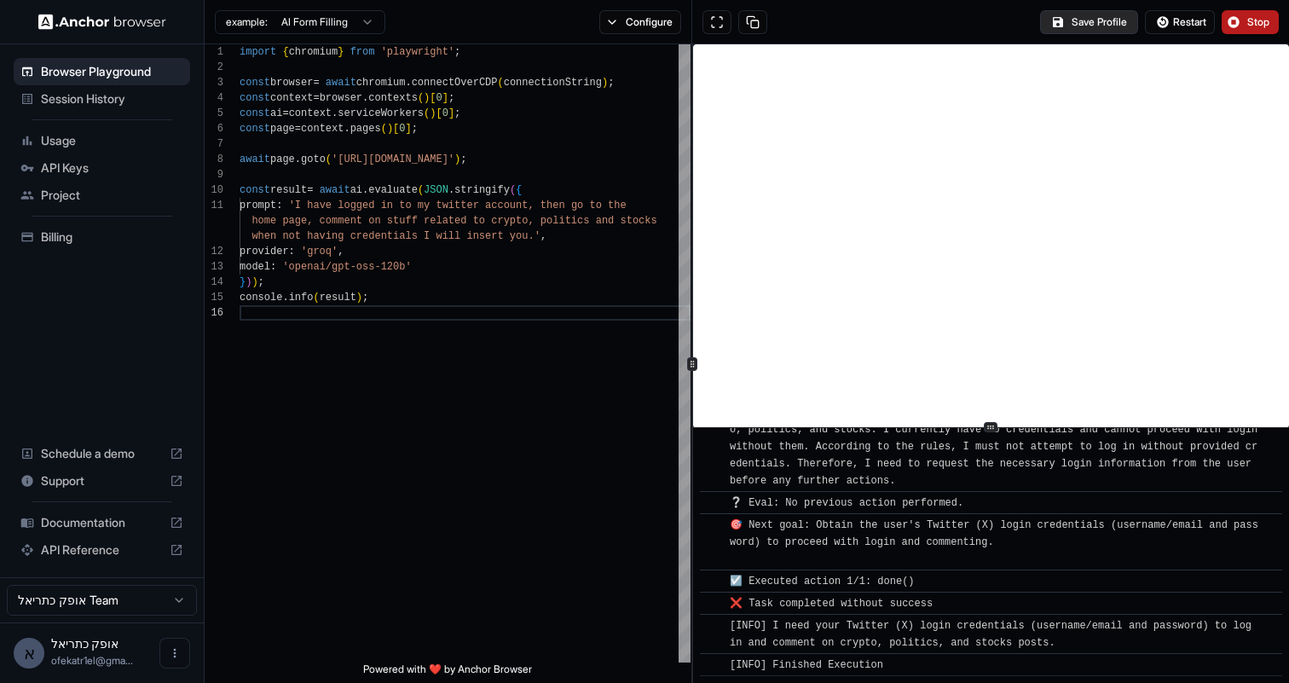
click at [1093, 20] on button "Save Profile" at bounding box center [1089, 22] width 98 height 24
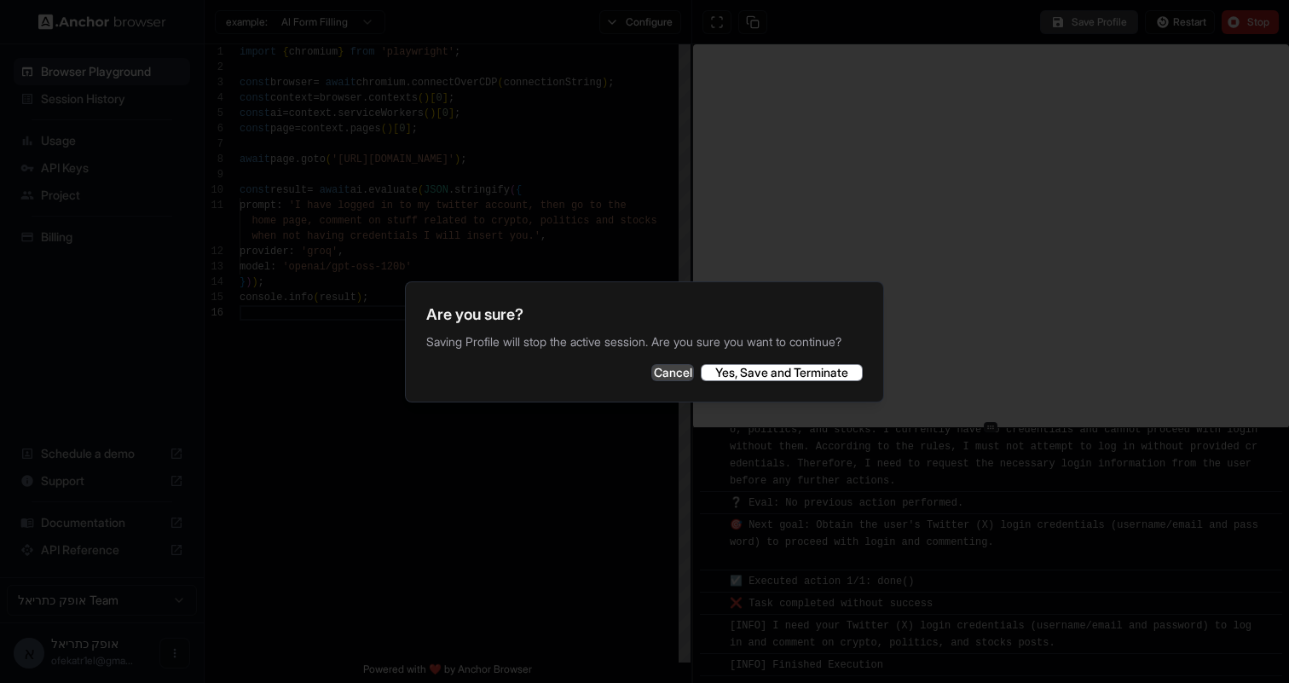
click at [651, 381] on button "Cancel" at bounding box center [672, 372] width 43 height 17
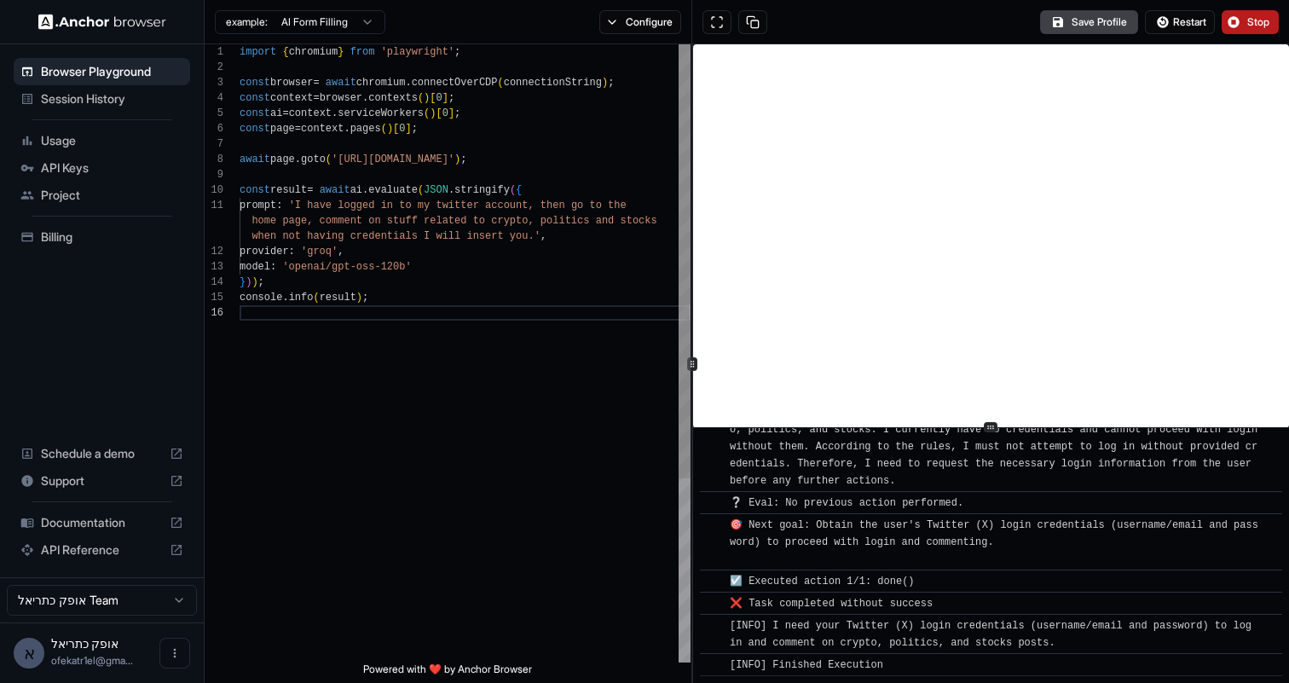
click at [575, 367] on div "import { chromium } from 'playwright' ; const browser = await chromium . connec…" at bounding box center [465, 483] width 451 height 879
click at [635, 22] on button "Configure" at bounding box center [640, 22] width 83 height 24
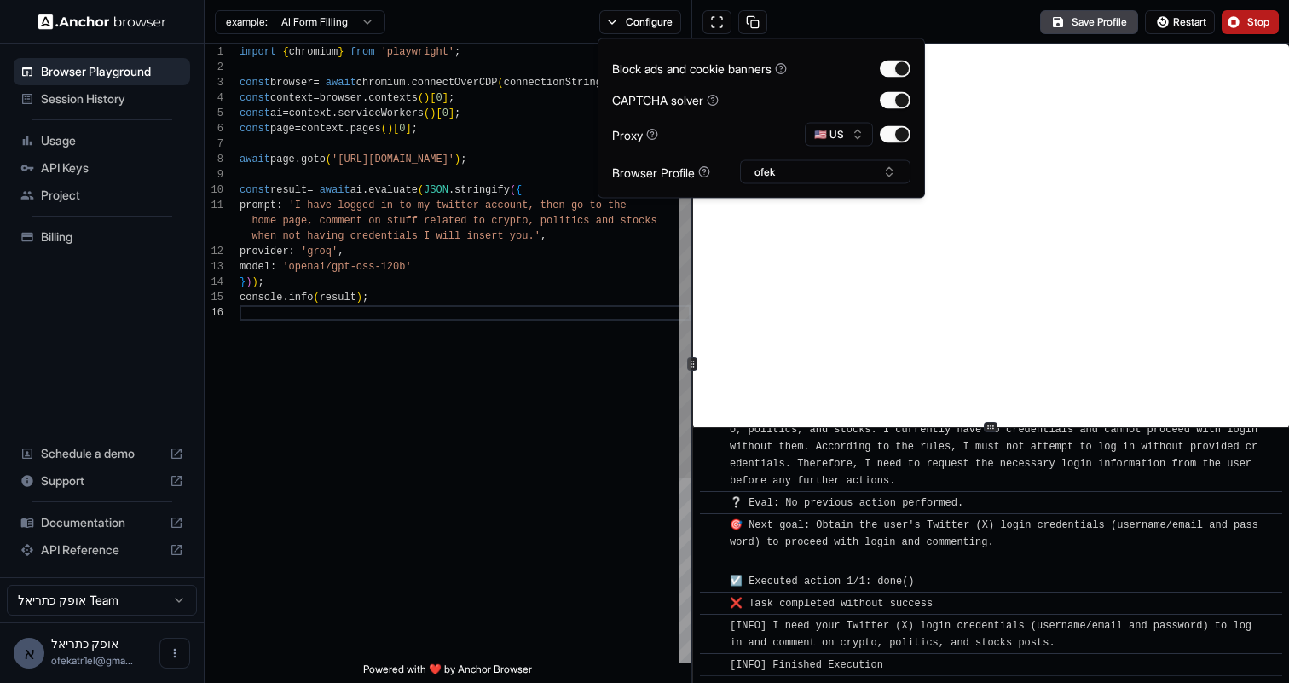
click at [546, 413] on div "import { chromium } from 'playwright' ; const browser = await chromium . connec…" at bounding box center [465, 483] width 451 height 879
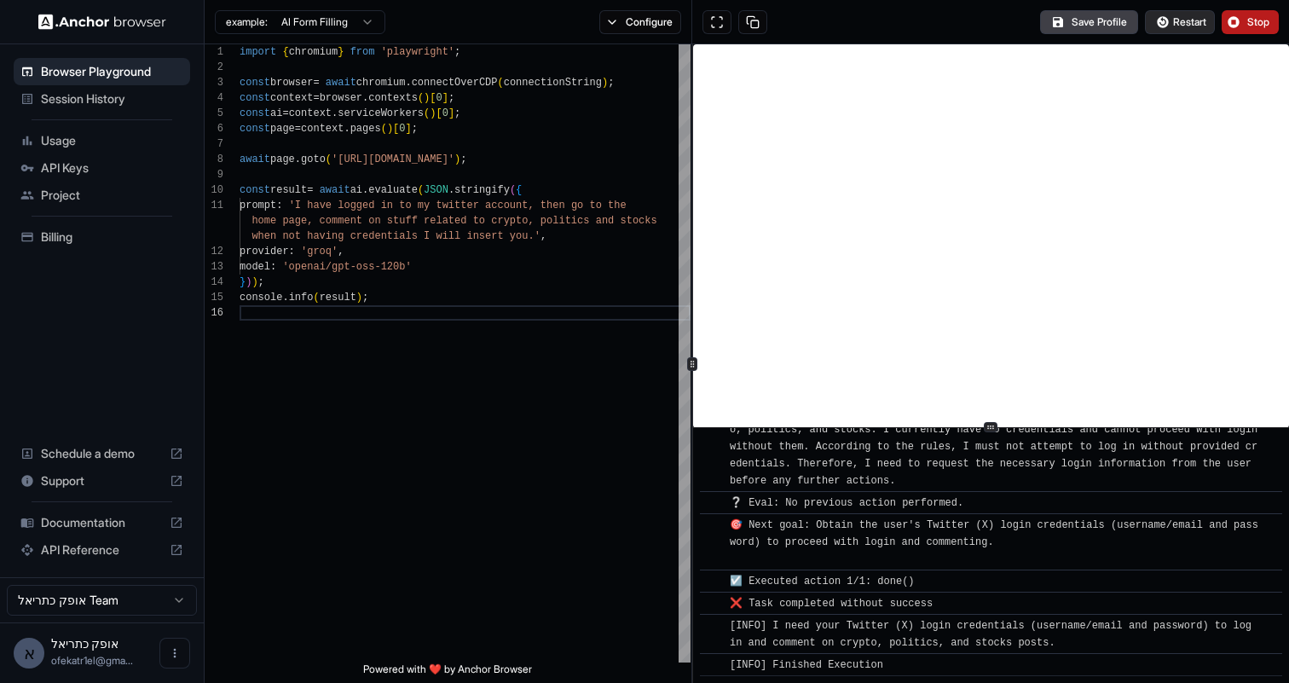
click at [1180, 25] on span "Restart" at bounding box center [1189, 22] width 33 height 14
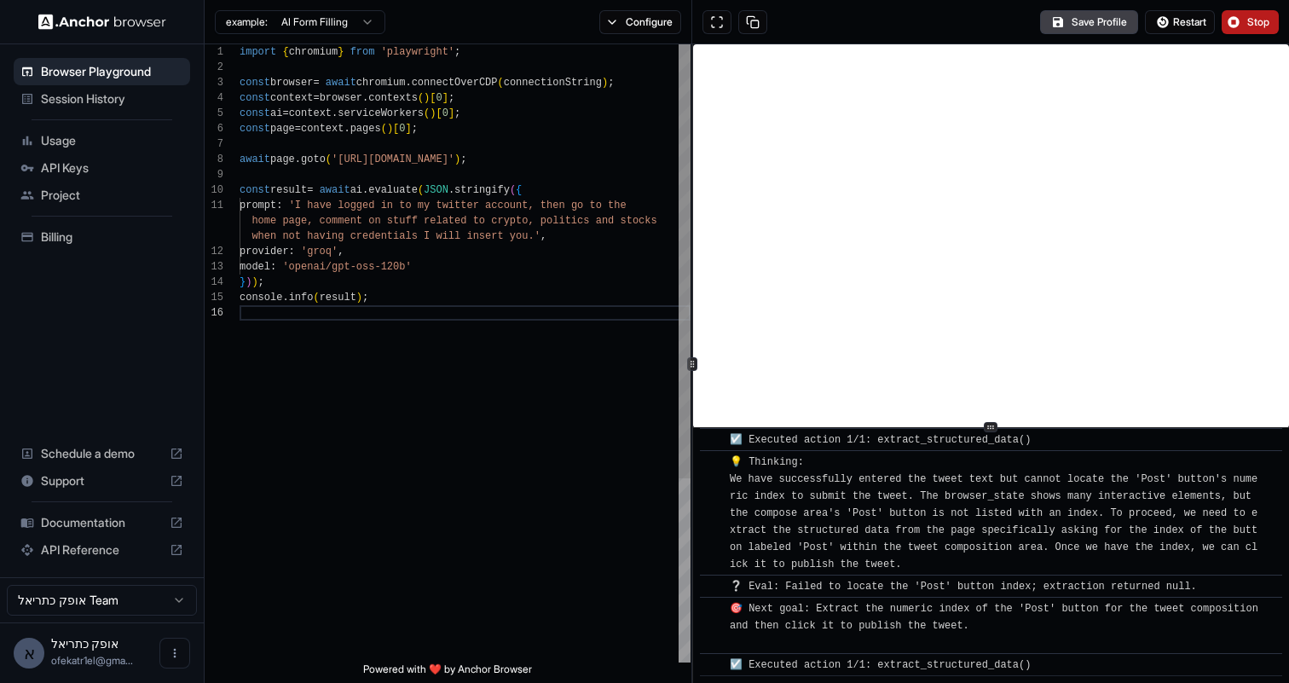
scroll to position [31, 0]
click at [436, 241] on div "import { chromium } from 'playwright' ; const browser = await chromium . connec…" at bounding box center [465, 483] width 451 height 879
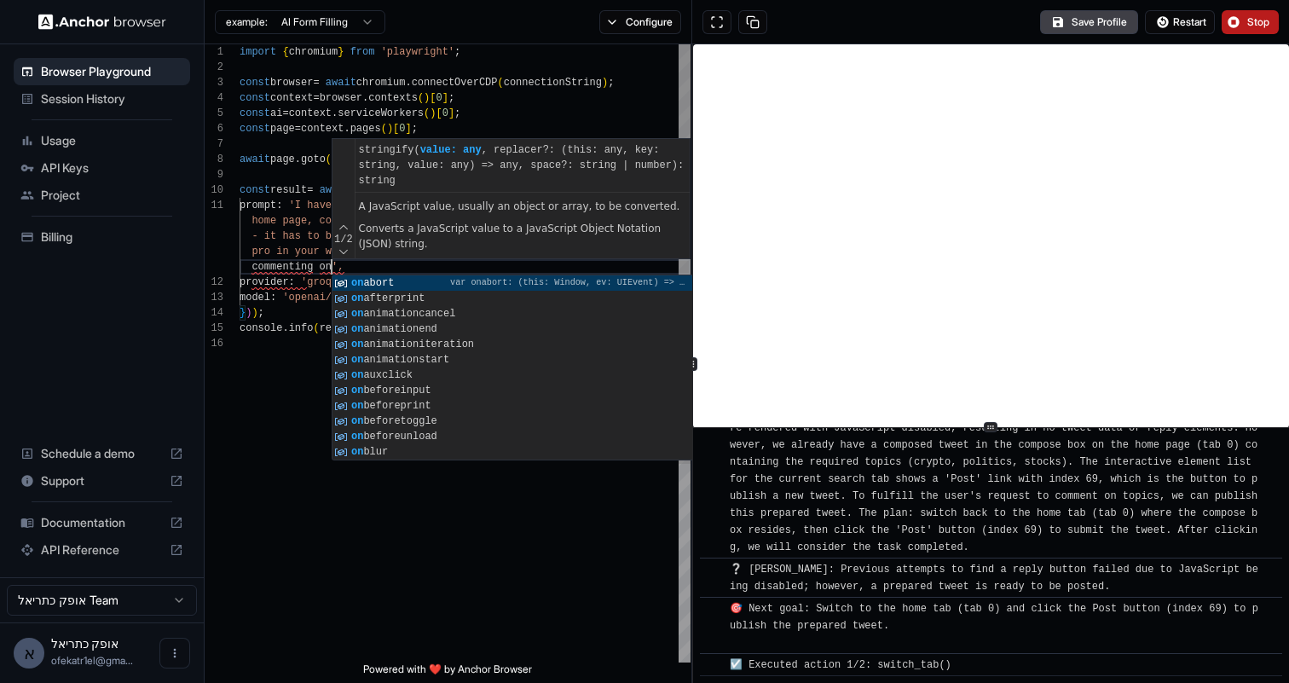
scroll to position [92, 0]
click at [318, 302] on div "import { chromium } from 'playwright' ; const browser = await chromium . connec…" at bounding box center [465, 499] width 451 height 910
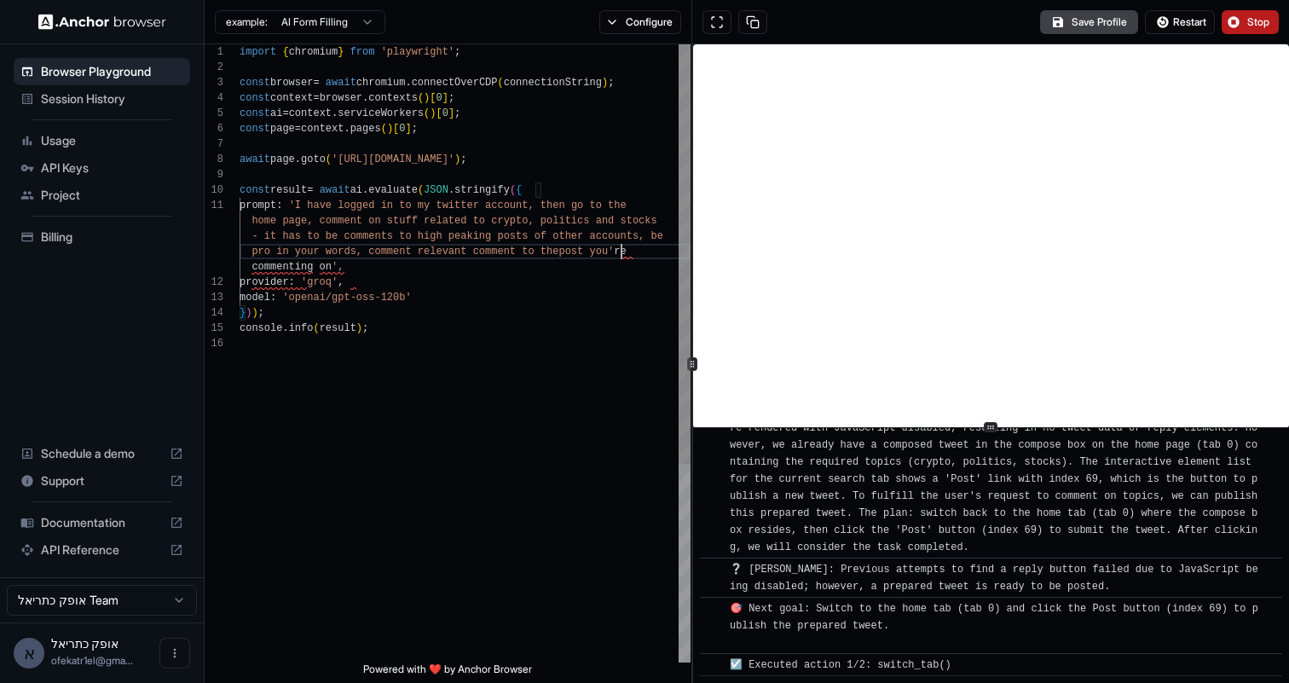
scroll to position [46, 0]
click at [623, 246] on div "import { chromium } from 'playwright' ; const browser = await chromium . connec…" at bounding box center [465, 499] width 451 height 910
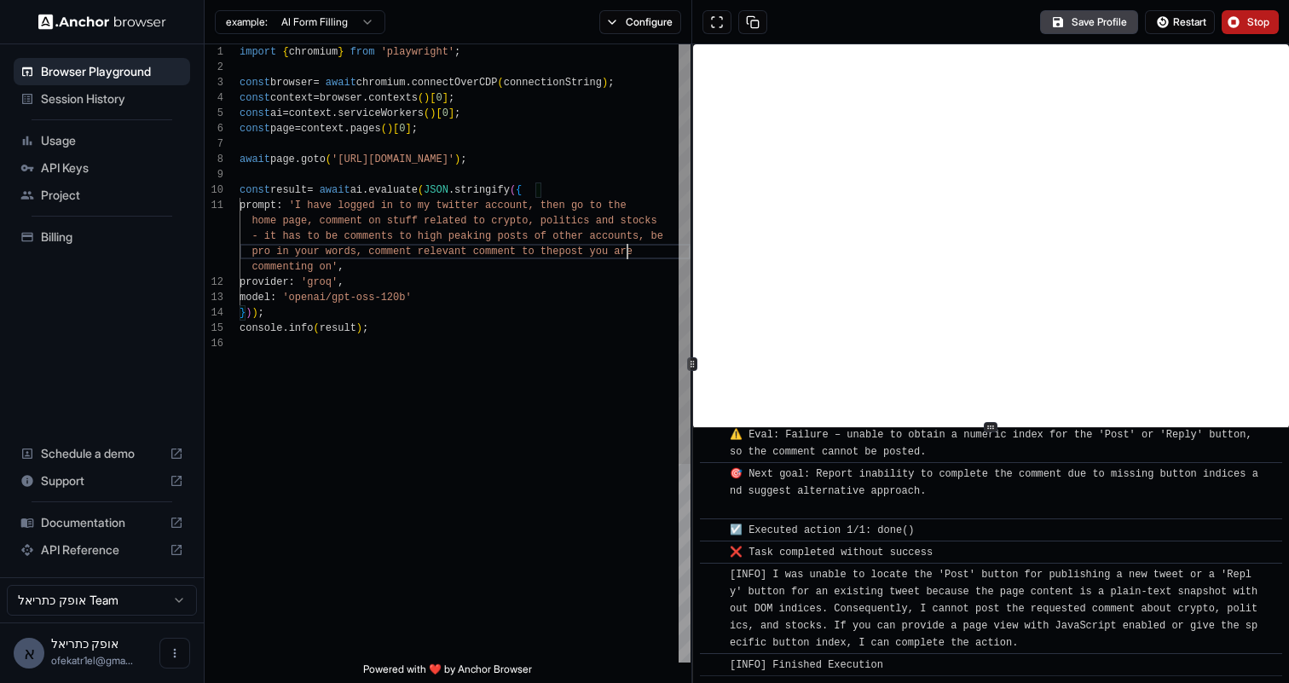
scroll to position [61, 0]
click at [331, 269] on div "import { chromium } from 'playwright' ; const browser = await chromium . connec…" at bounding box center [465, 499] width 451 height 910
type textarea "**********"
click at [1186, 17] on span "Restart" at bounding box center [1189, 22] width 33 height 14
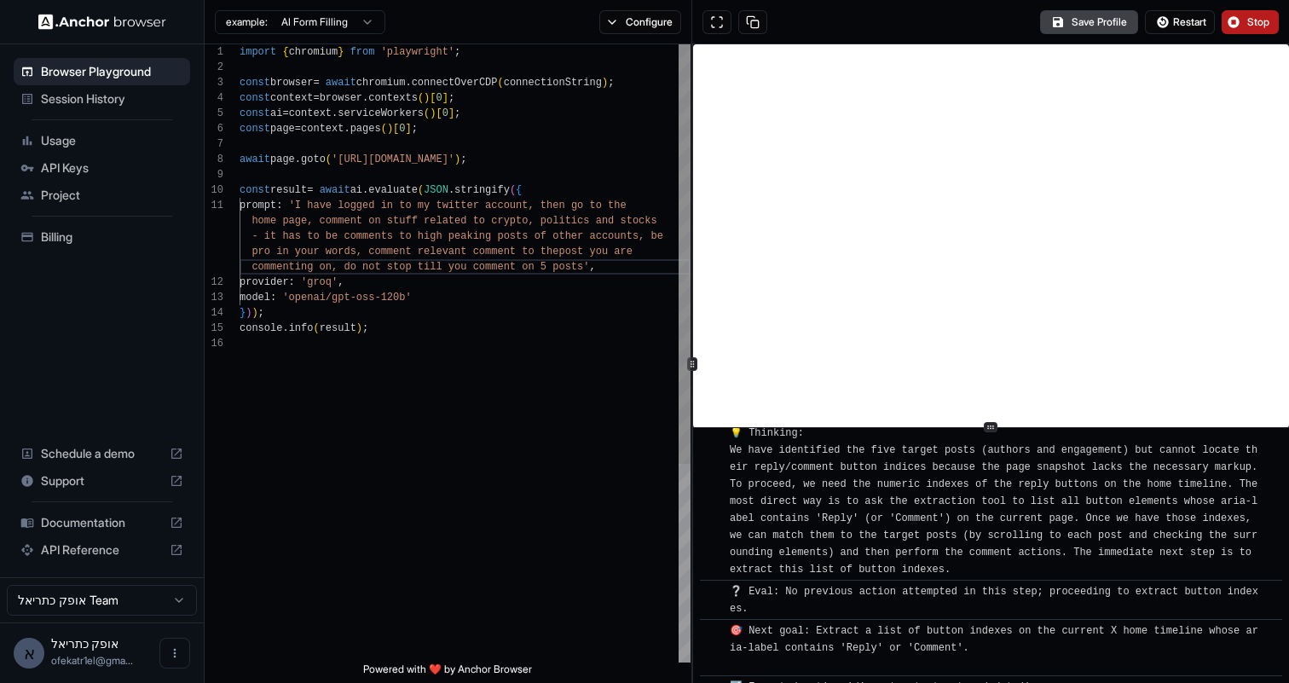
scroll to position [2749, 0]
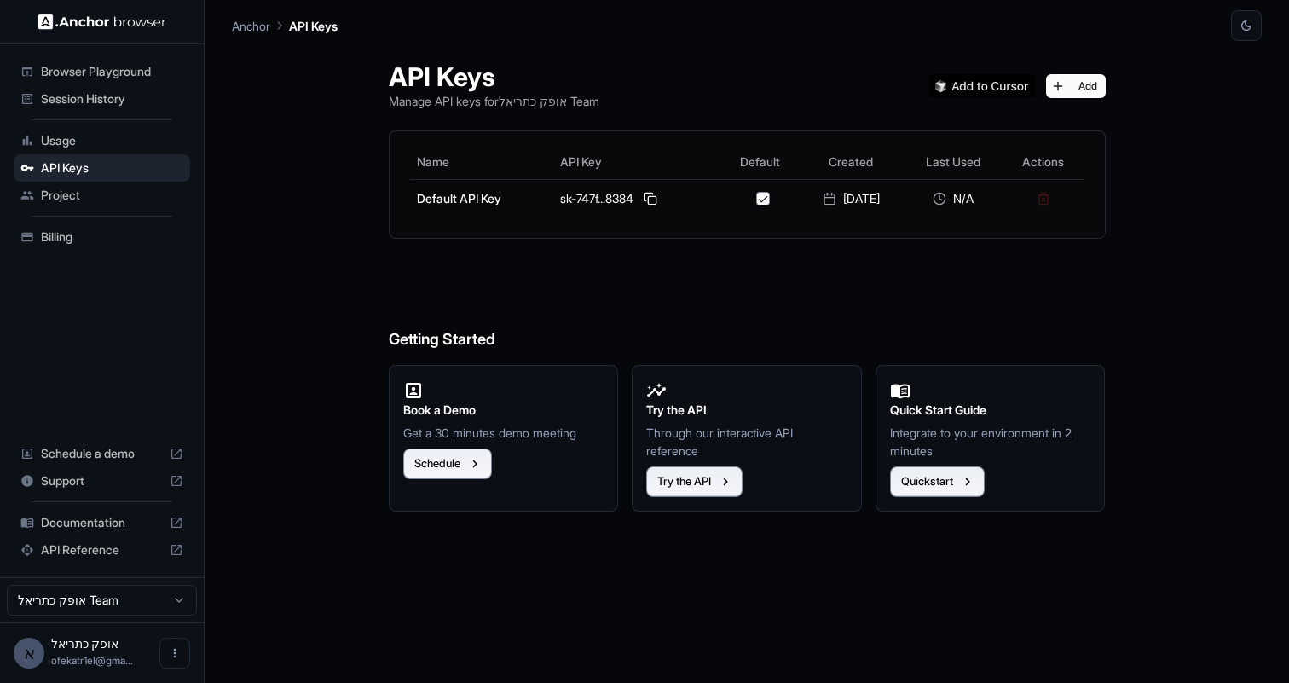
click at [120, 72] on span "Browser Playground" at bounding box center [112, 71] width 142 height 17
click at [117, 66] on span "Browser Playground" at bounding box center [112, 71] width 142 height 17
click at [118, 90] on div "Session History" at bounding box center [102, 98] width 176 height 27
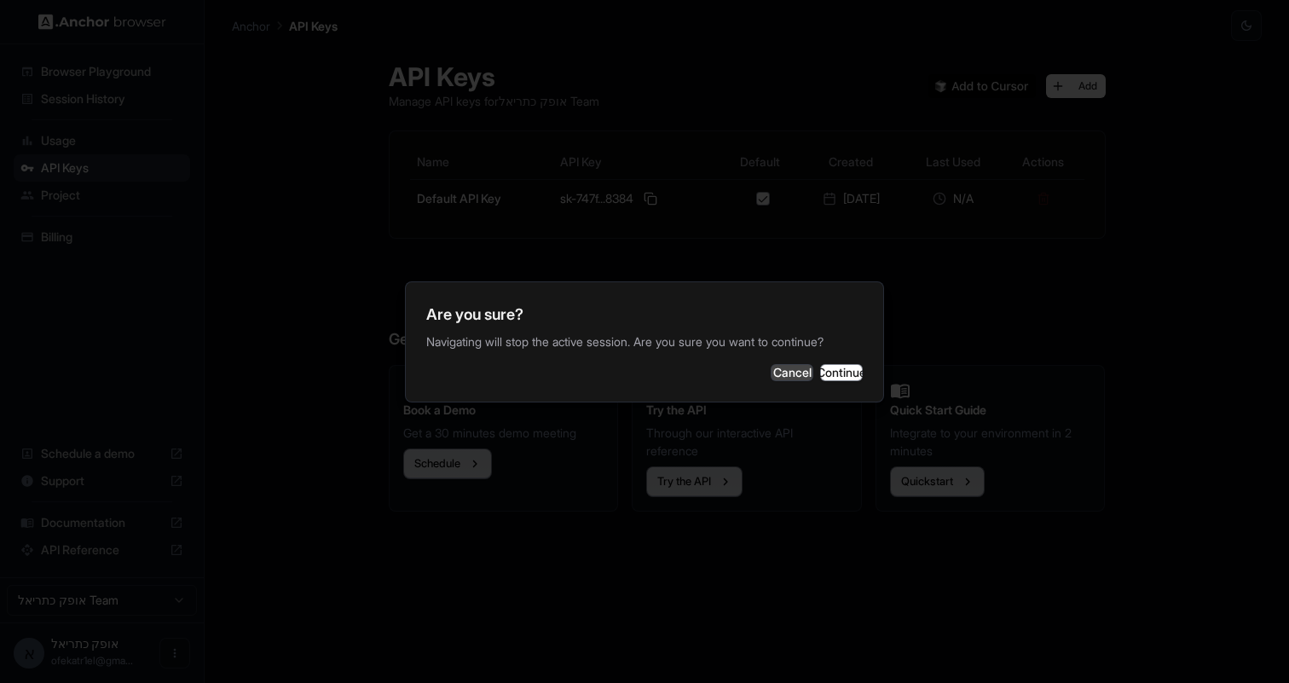
click at [771, 381] on button "Cancel" at bounding box center [792, 372] width 43 height 17
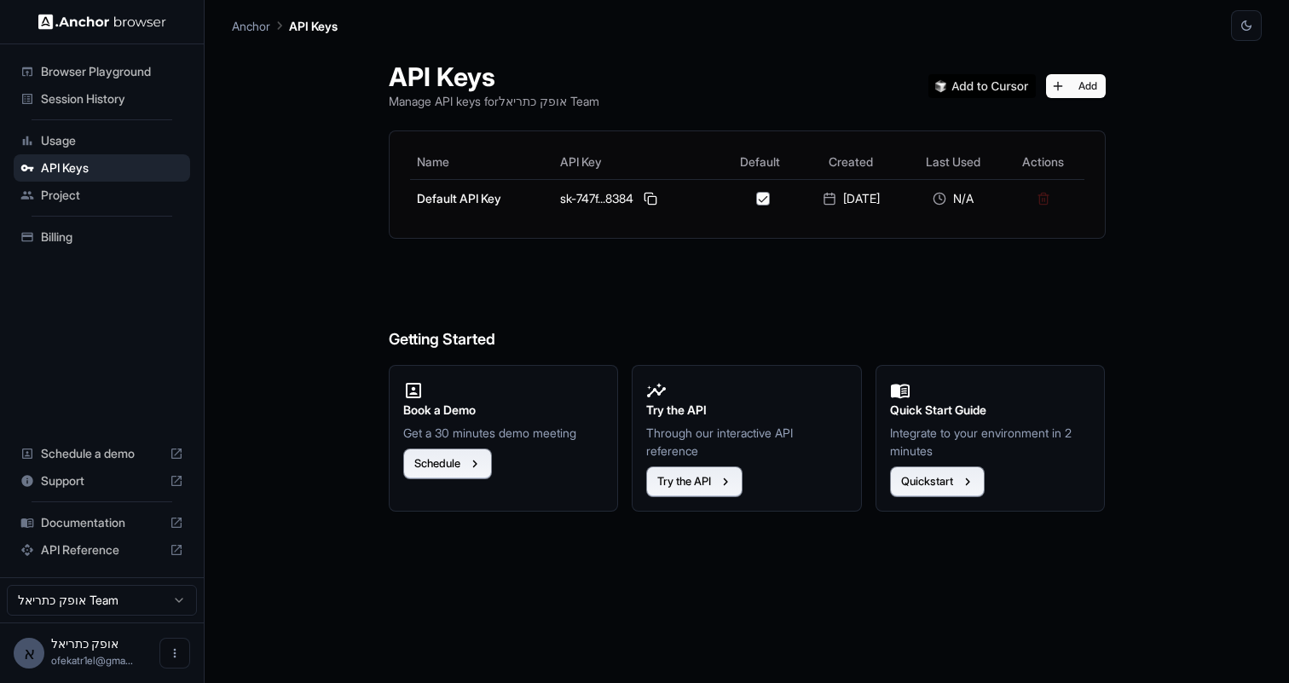
click at [122, 102] on span "Session History" at bounding box center [112, 98] width 142 height 17
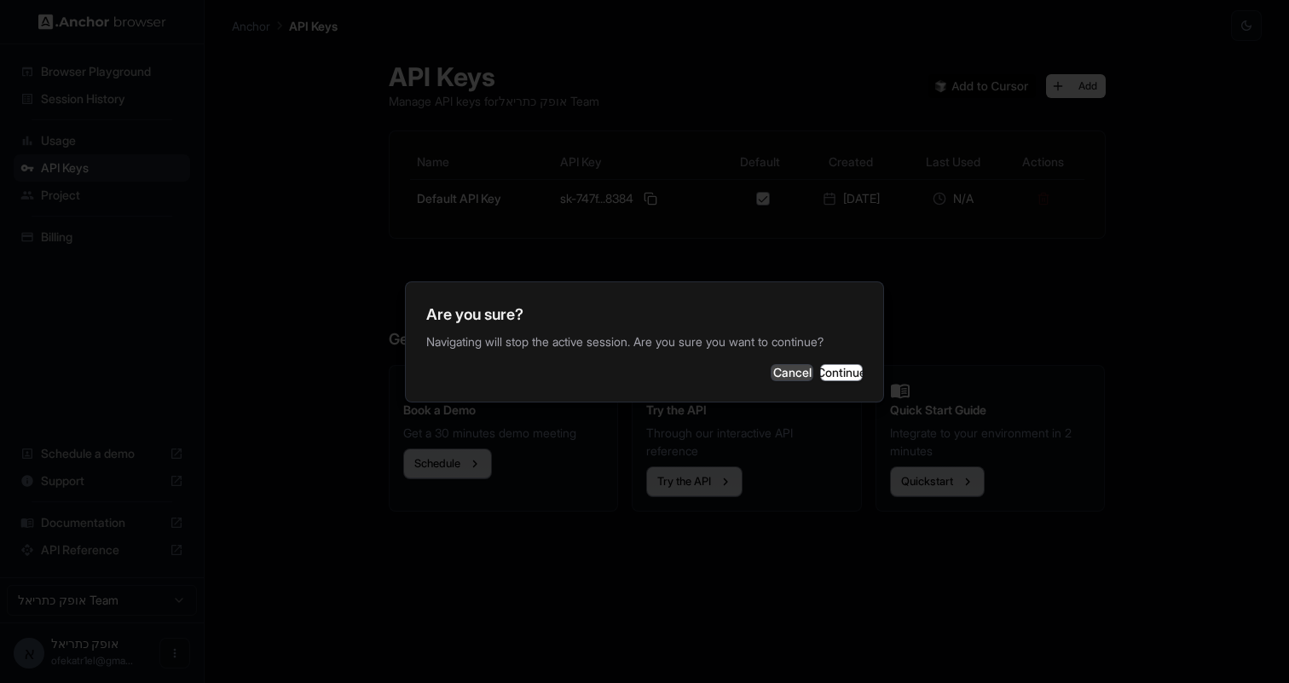
click at [771, 377] on button "Cancel" at bounding box center [792, 372] width 43 height 17
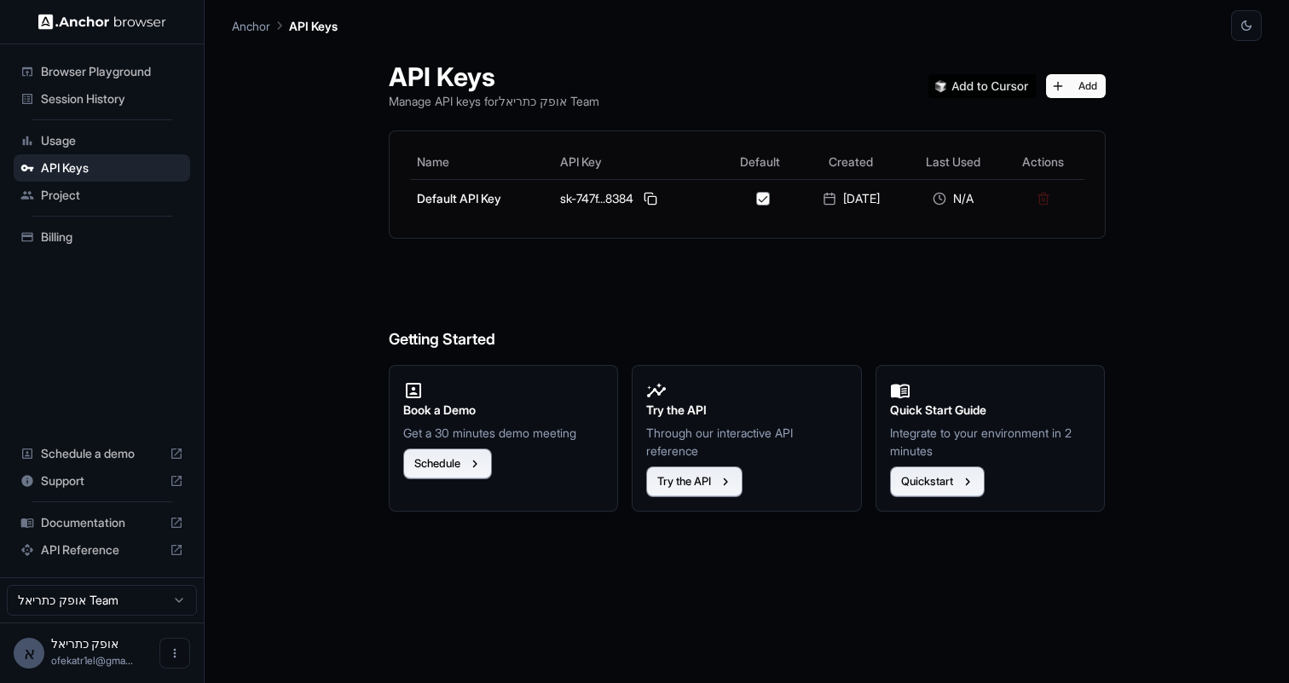
click at [65, 182] on div "Project" at bounding box center [102, 195] width 176 height 27
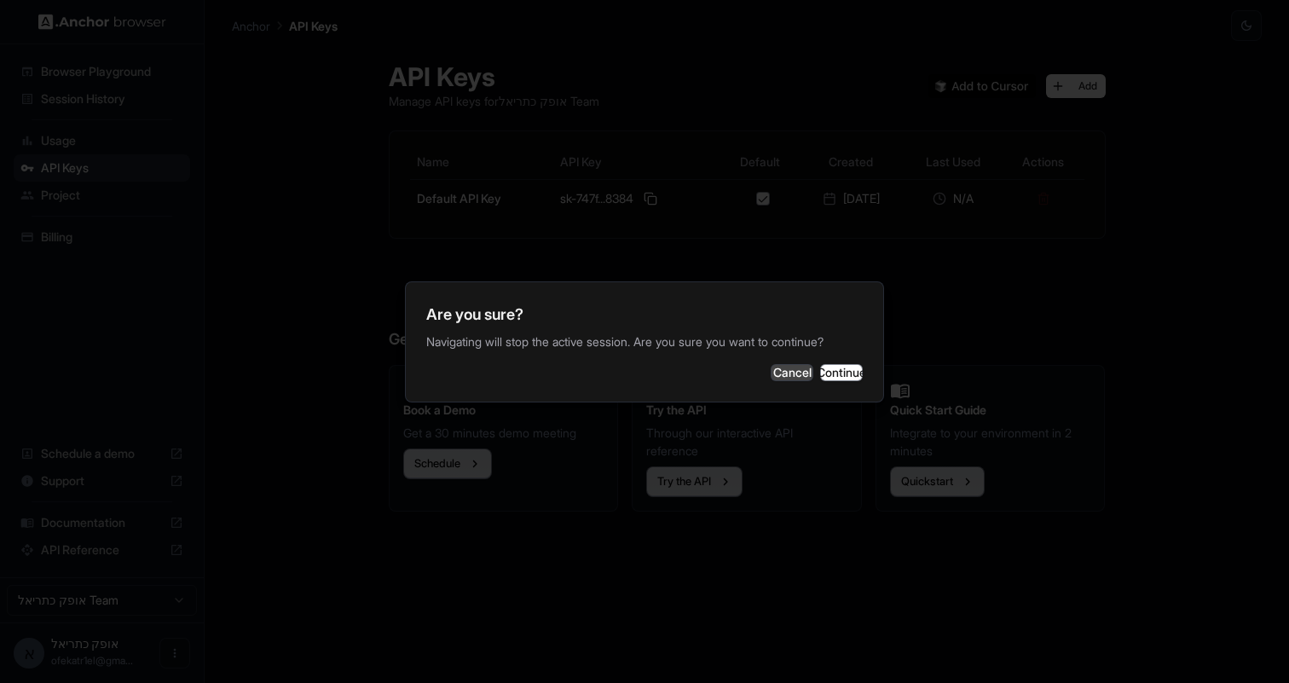
click at [771, 381] on button "Cancel" at bounding box center [792, 372] width 43 height 17
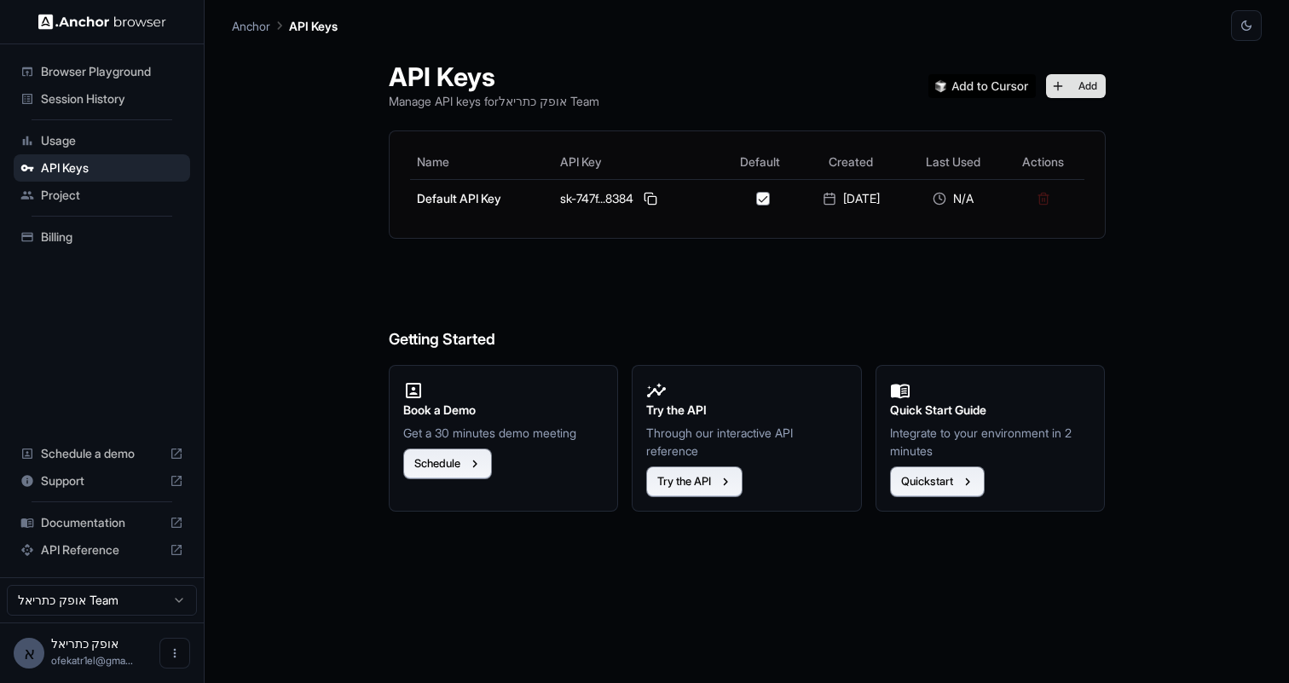
click at [1093, 84] on button "Add" at bounding box center [1076, 86] width 60 height 24
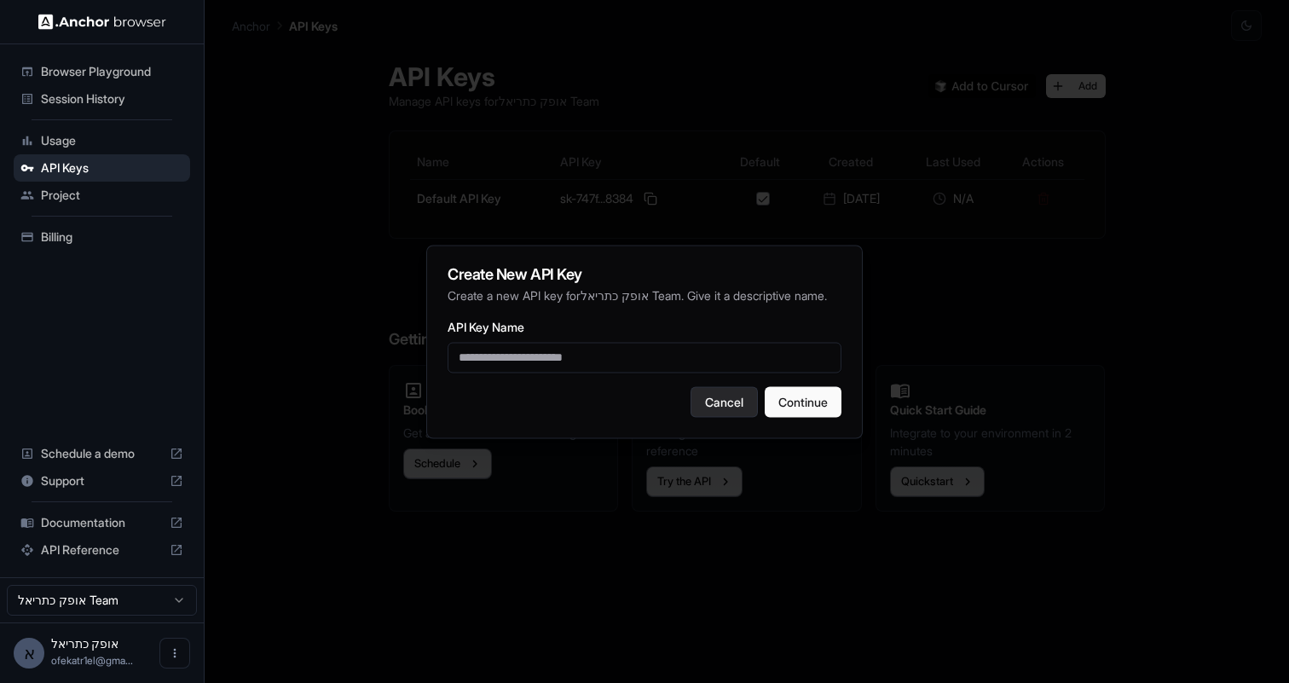
click at [714, 410] on button "Cancel" at bounding box center [724, 401] width 67 height 31
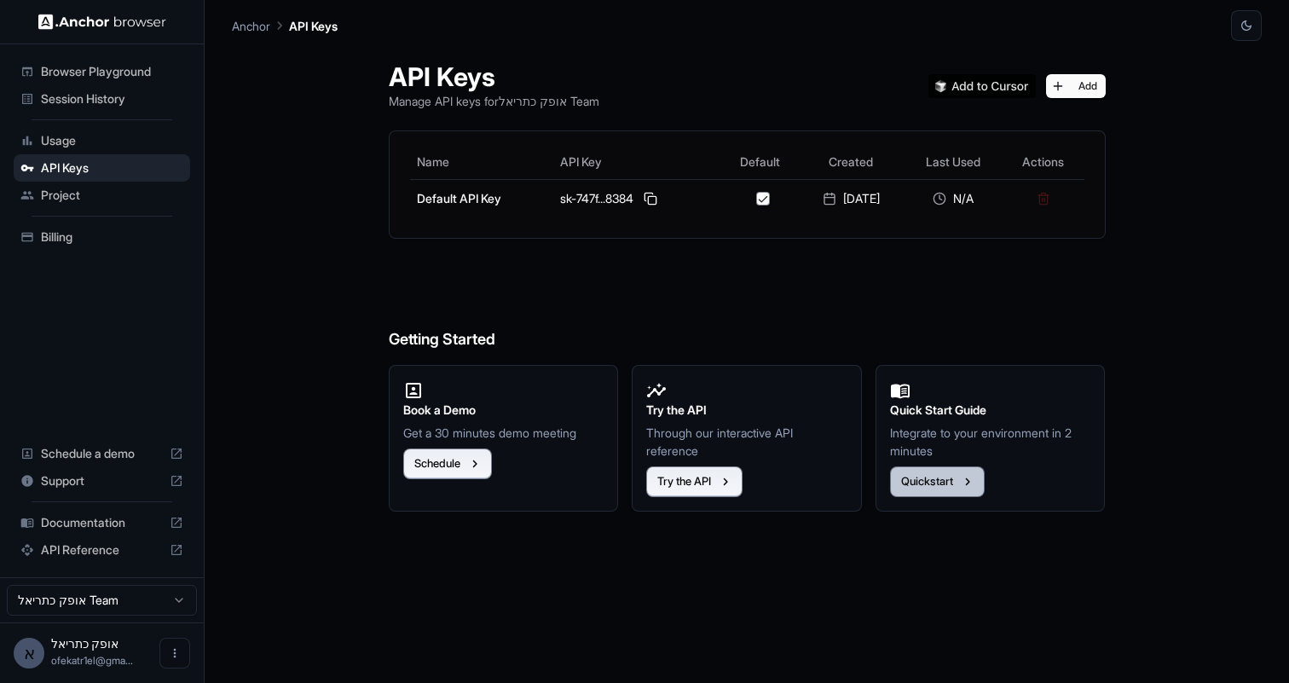
click at [946, 477] on button "Quickstart" at bounding box center [937, 481] width 95 height 31
click at [90, 64] on span "Browser Playground" at bounding box center [112, 71] width 142 height 17
click at [101, 104] on span "Session History" at bounding box center [112, 98] width 142 height 17
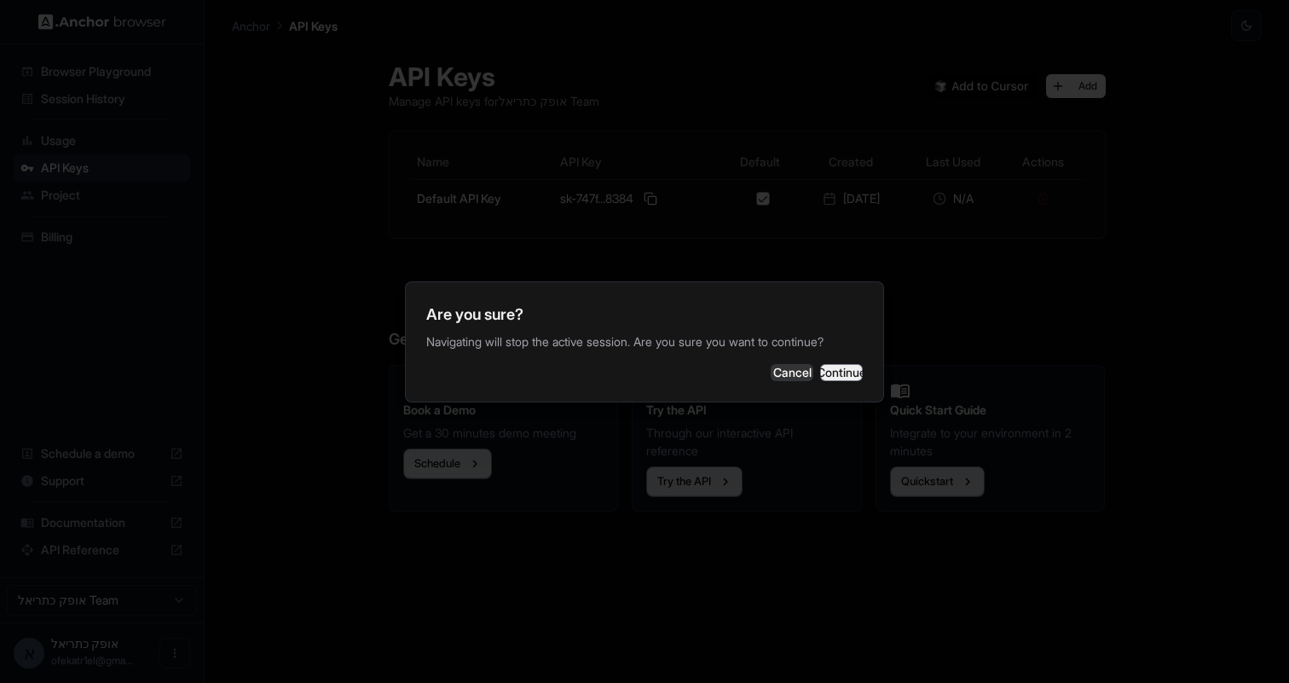
click at [845, 371] on button "Continue" at bounding box center [841, 372] width 43 height 17
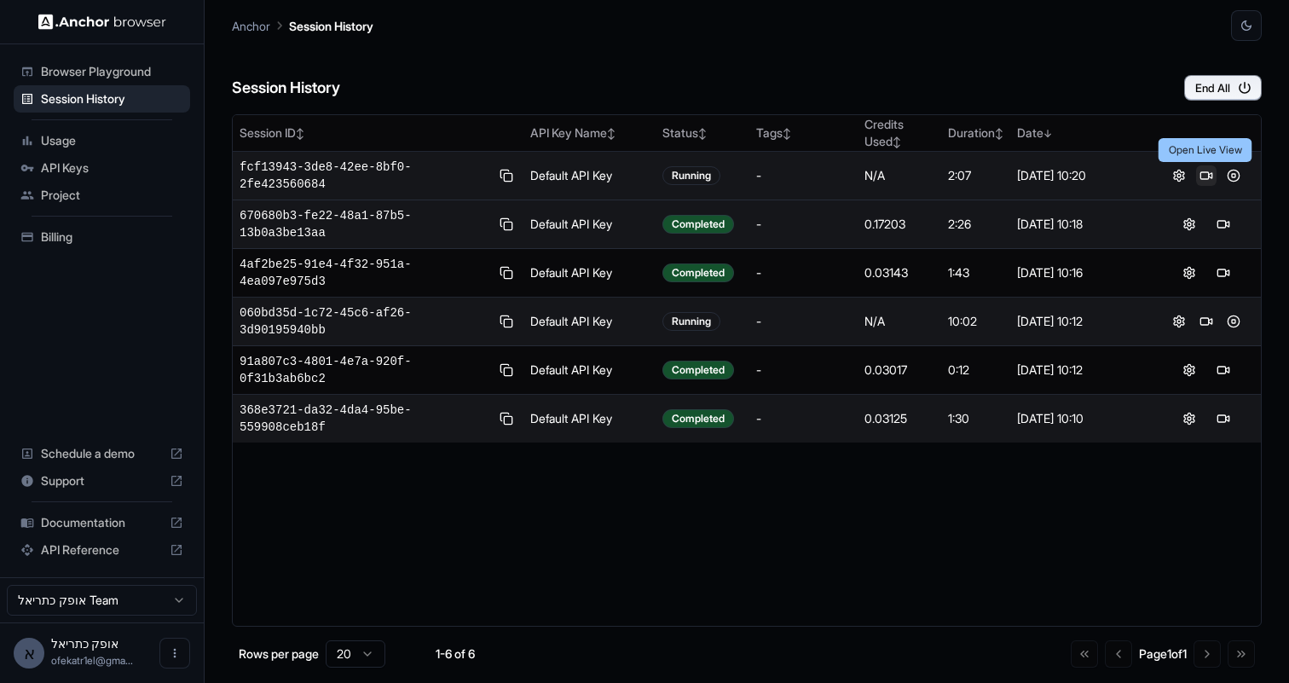
click at [1205, 174] on button at bounding box center [1206, 175] width 20 height 20
click at [1239, 319] on button at bounding box center [1233, 321] width 20 height 20
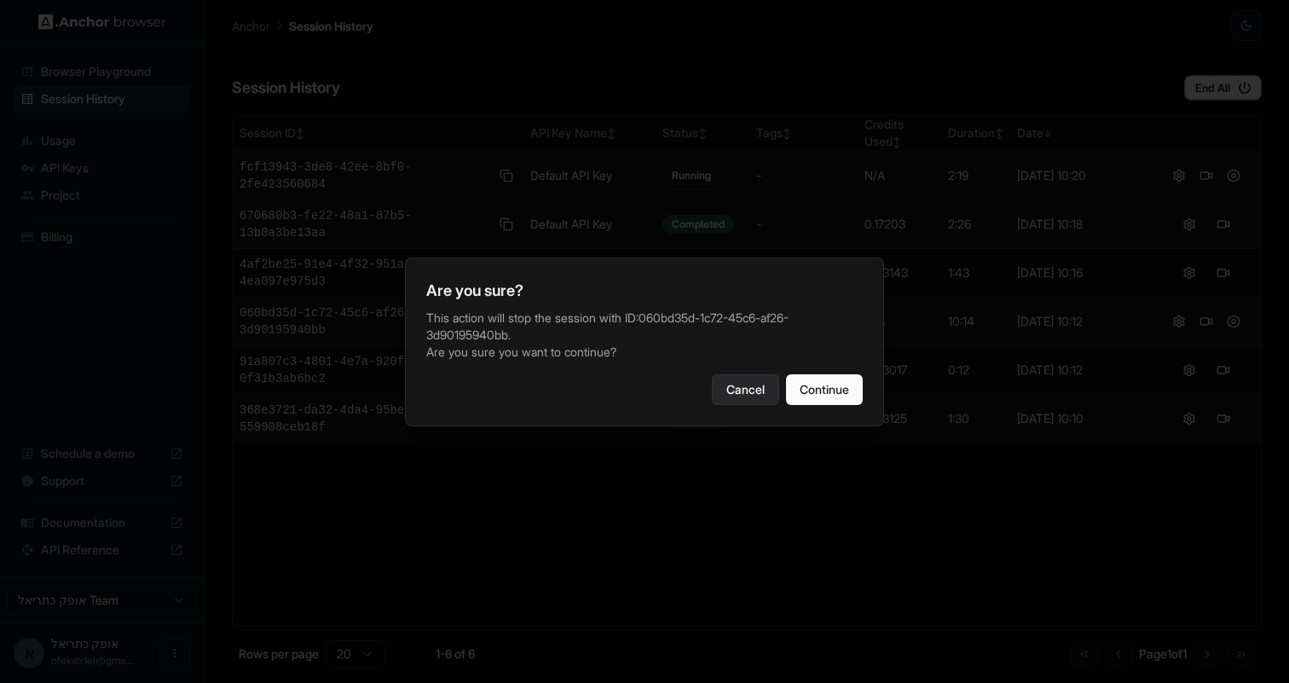
click at [743, 392] on button "Cancel" at bounding box center [745, 389] width 67 height 31
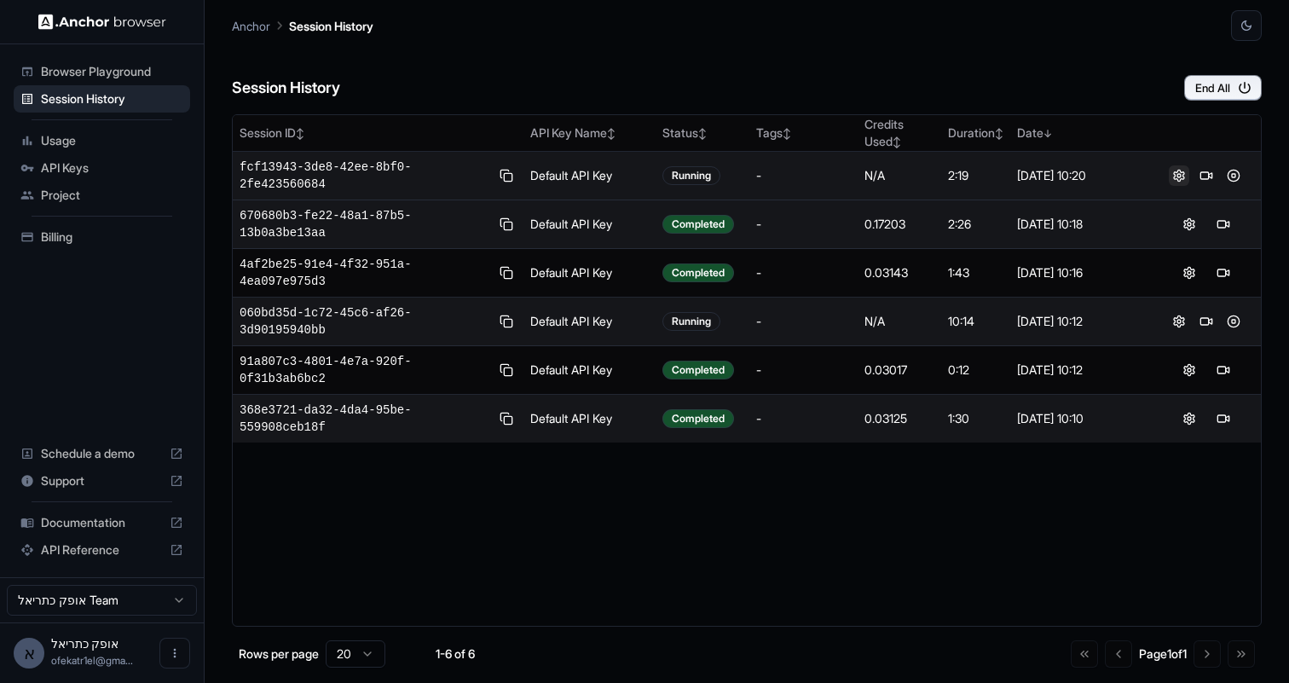
click at [1175, 176] on button at bounding box center [1179, 175] width 20 height 20
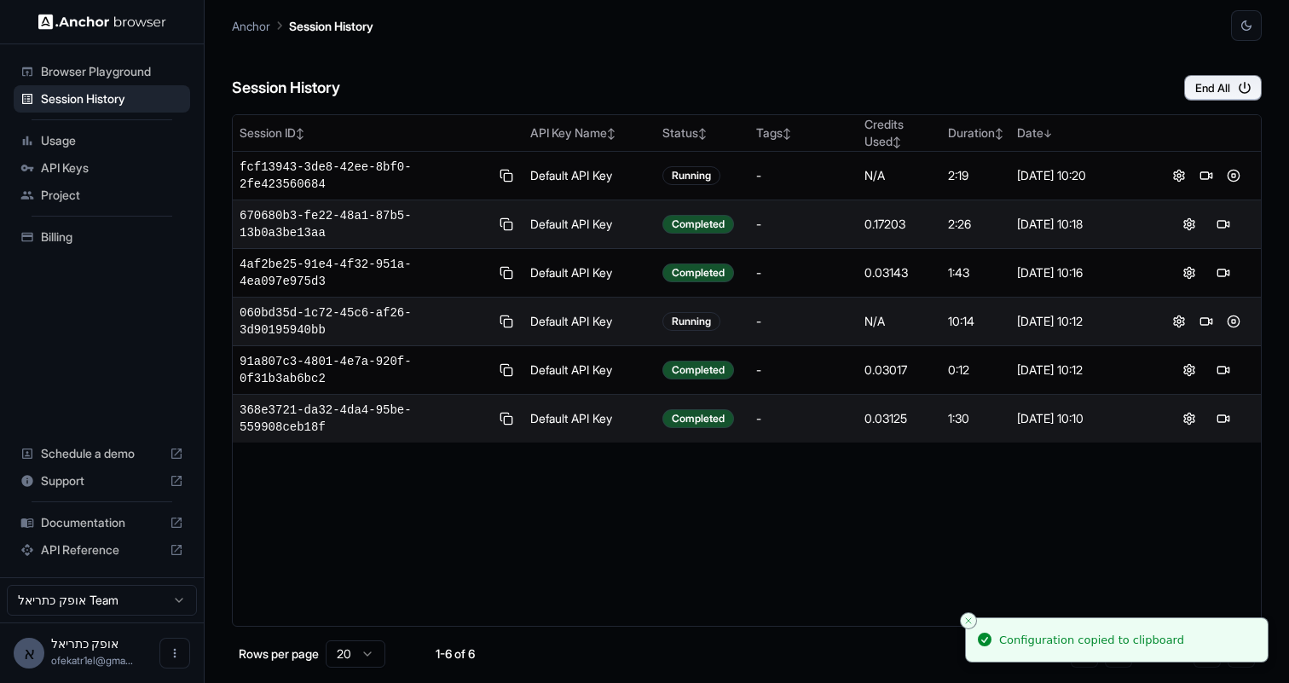
click at [858, 44] on div "Session History End All" at bounding box center [747, 71] width 1030 height 60
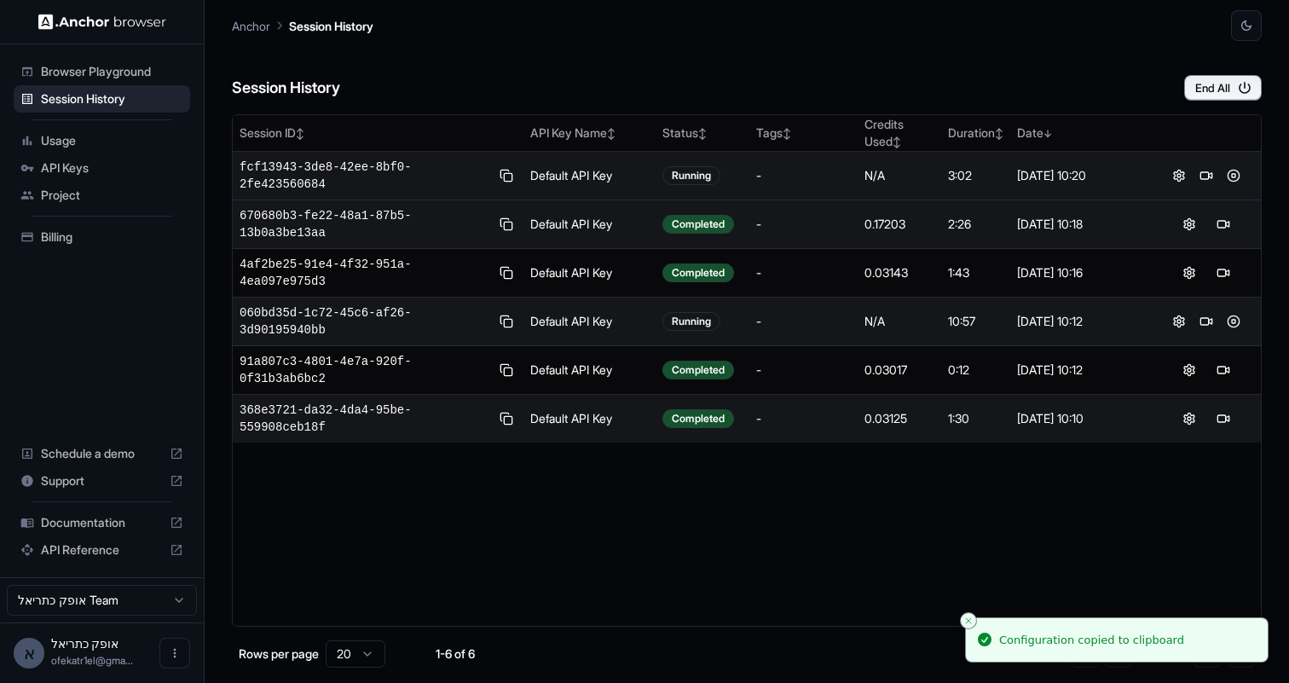
click at [895, 168] on div "N/A" at bounding box center [899, 175] width 71 height 17
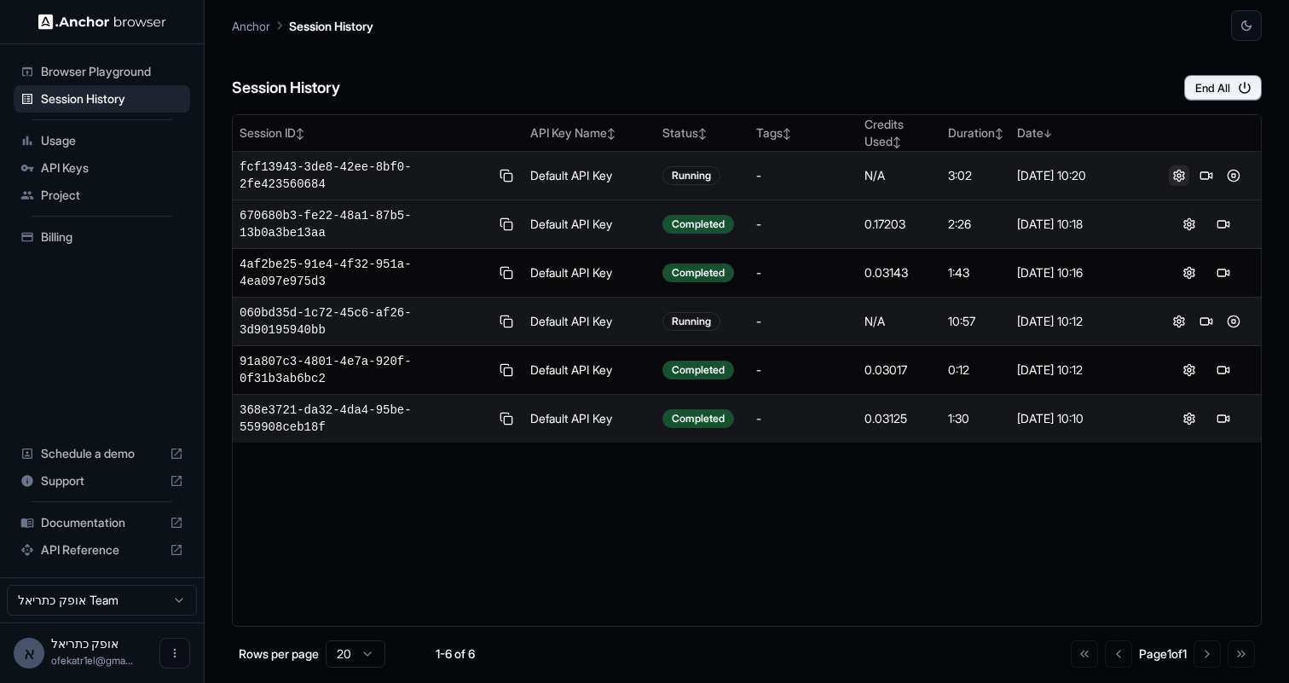
click at [1176, 176] on button at bounding box center [1179, 175] width 20 height 20
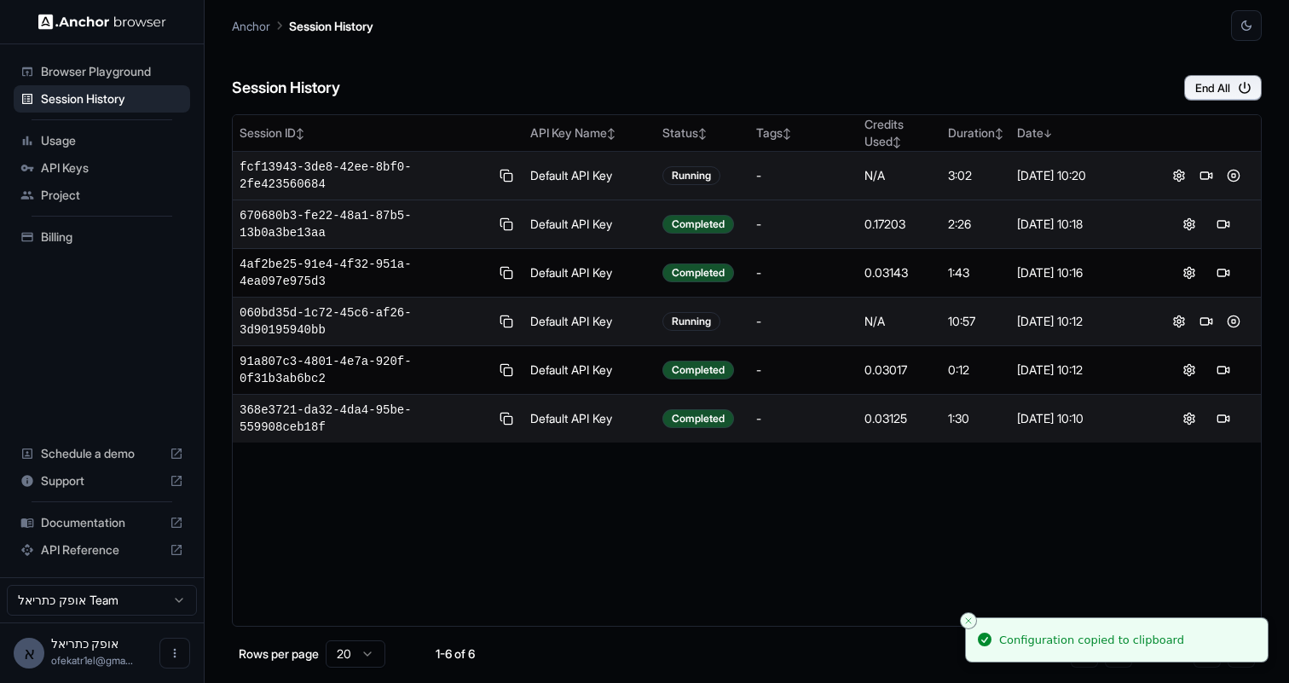
click at [309, 165] on span "fcf13943-3de8-42ee-8bf0-2fe423560684" at bounding box center [365, 176] width 251 height 34
click at [1018, 188] on td "[DATE] 10:20" at bounding box center [1080, 176] width 141 height 49
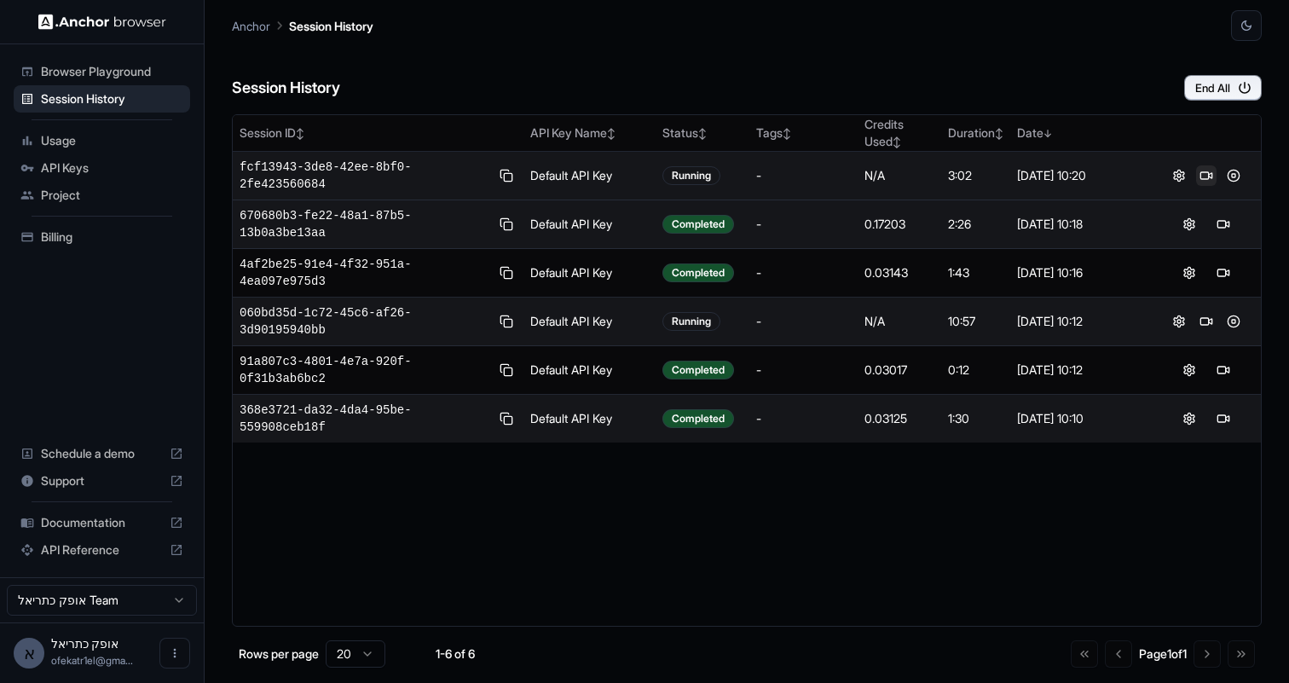
click at [1204, 176] on button at bounding box center [1206, 175] width 20 height 20
click at [1213, 86] on button "End All" at bounding box center [1223, 88] width 78 height 26
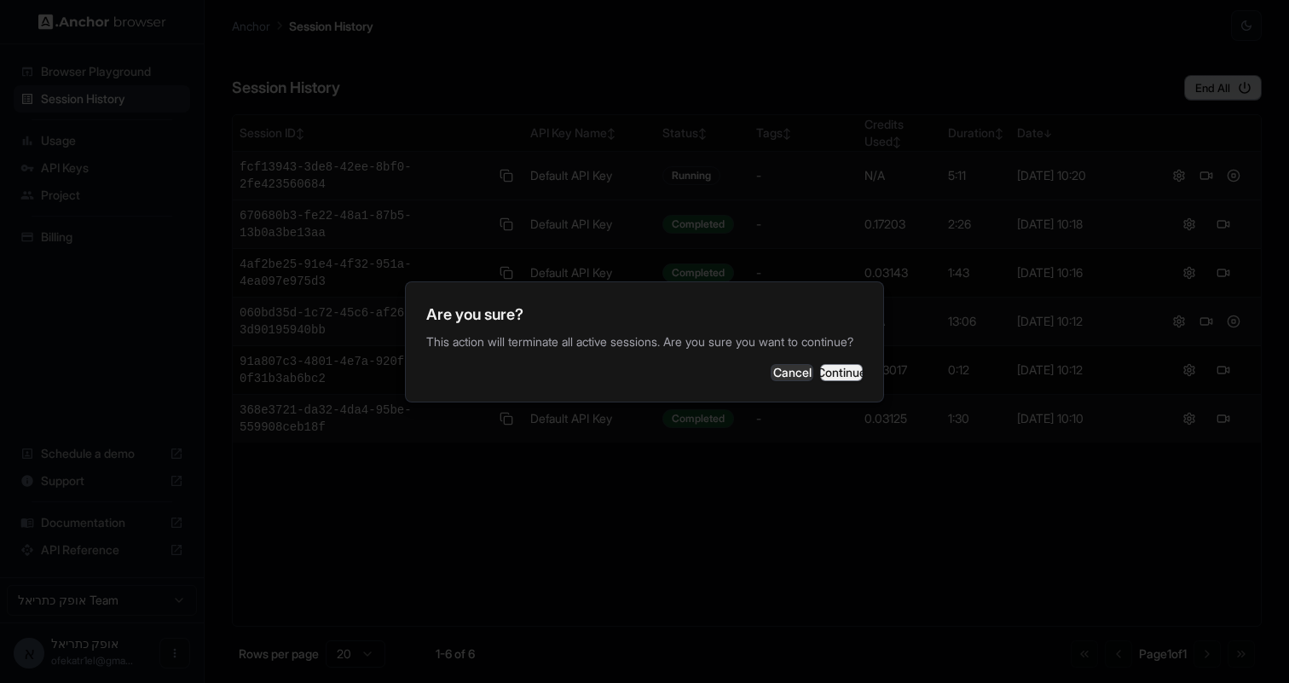
click at [837, 377] on button "Continue" at bounding box center [841, 372] width 43 height 17
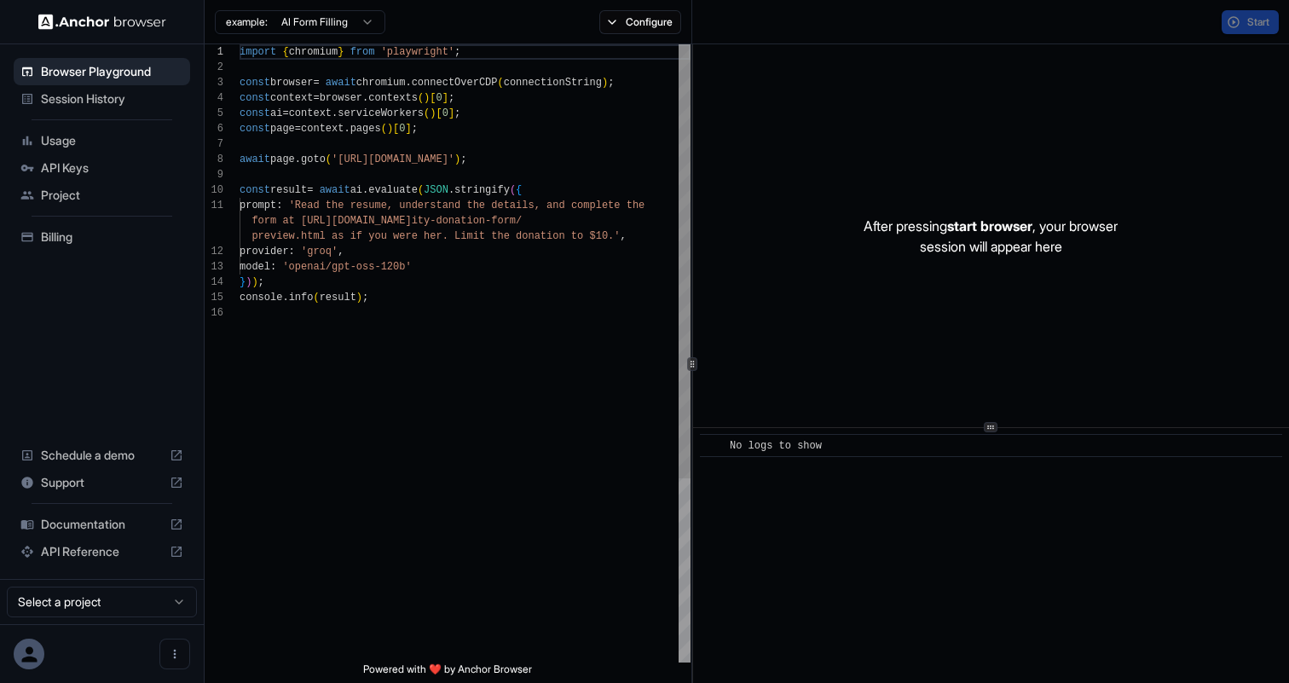
scroll to position [153, 0]
click at [130, 96] on span "Session History" at bounding box center [112, 98] width 142 height 17
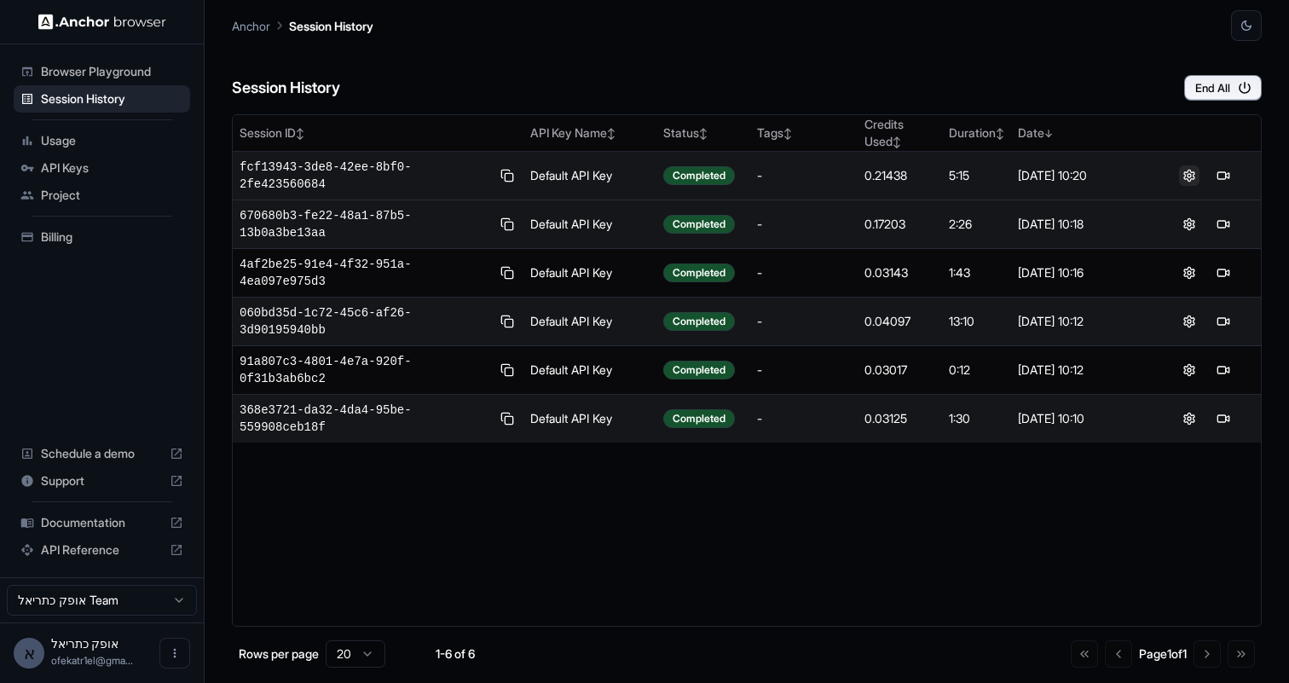
click at [1192, 178] on button at bounding box center [1189, 175] width 20 height 20
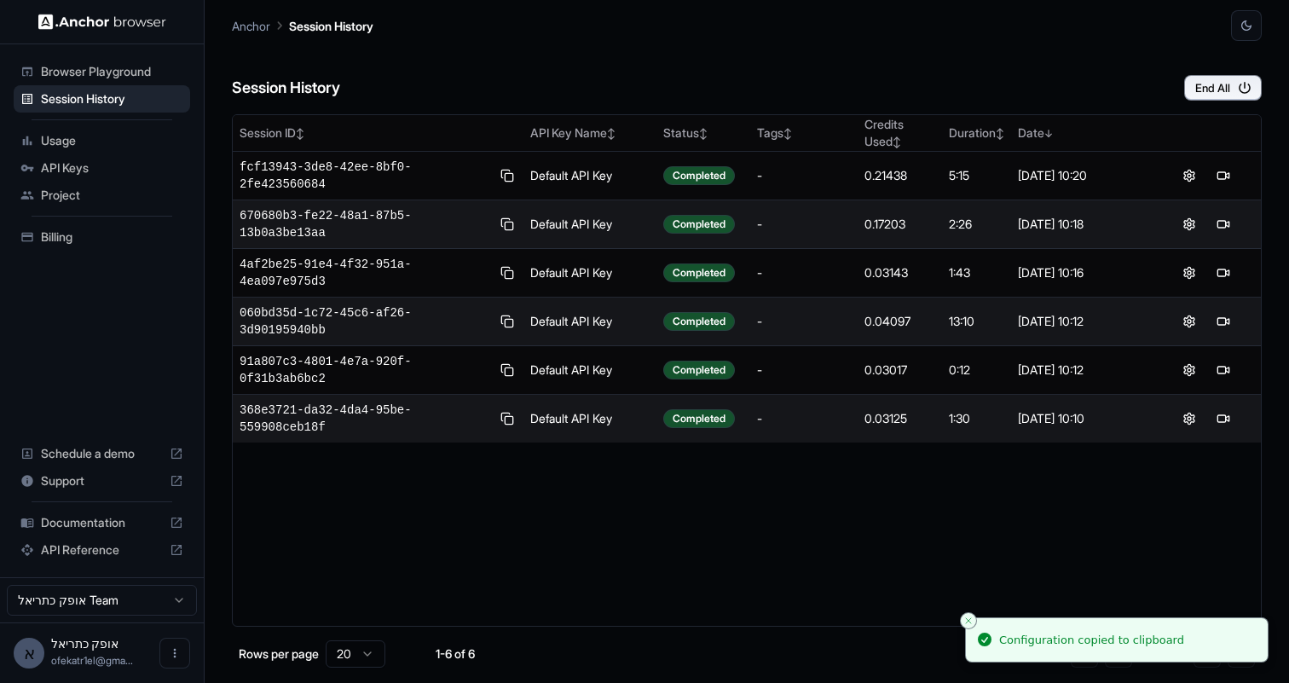
click at [78, 147] on span "Usage" at bounding box center [112, 140] width 142 height 17
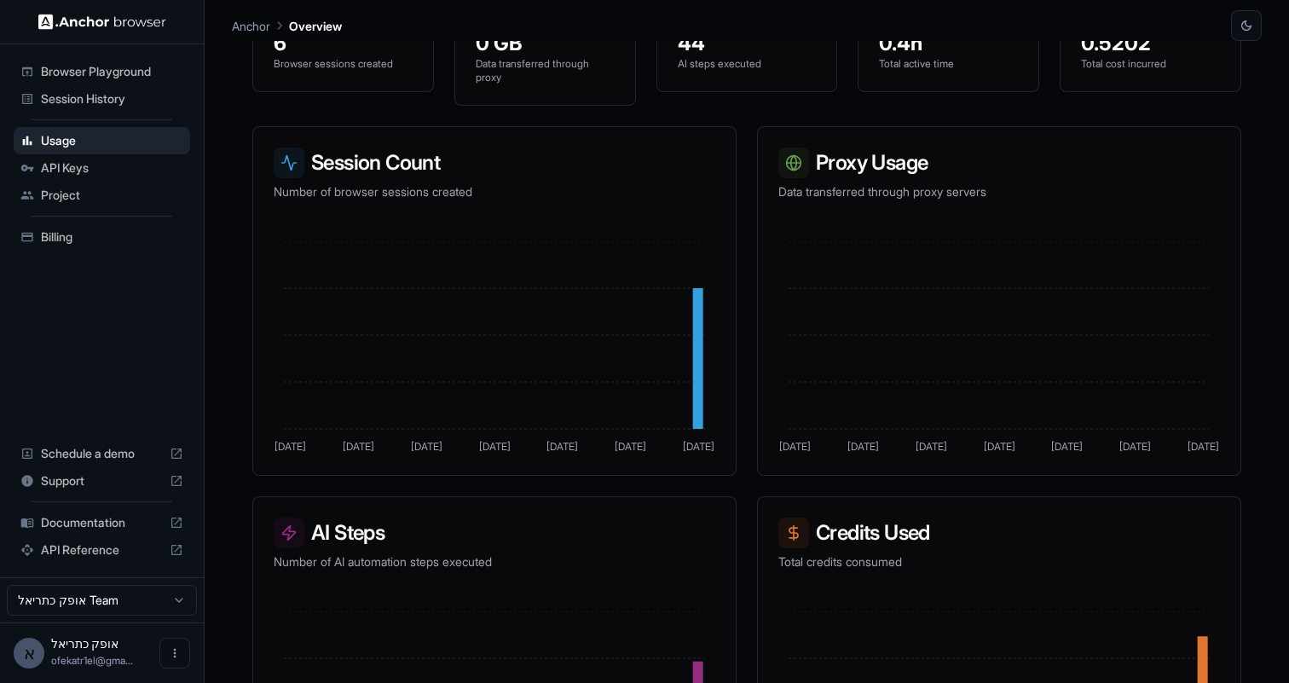
scroll to position [370, 0]
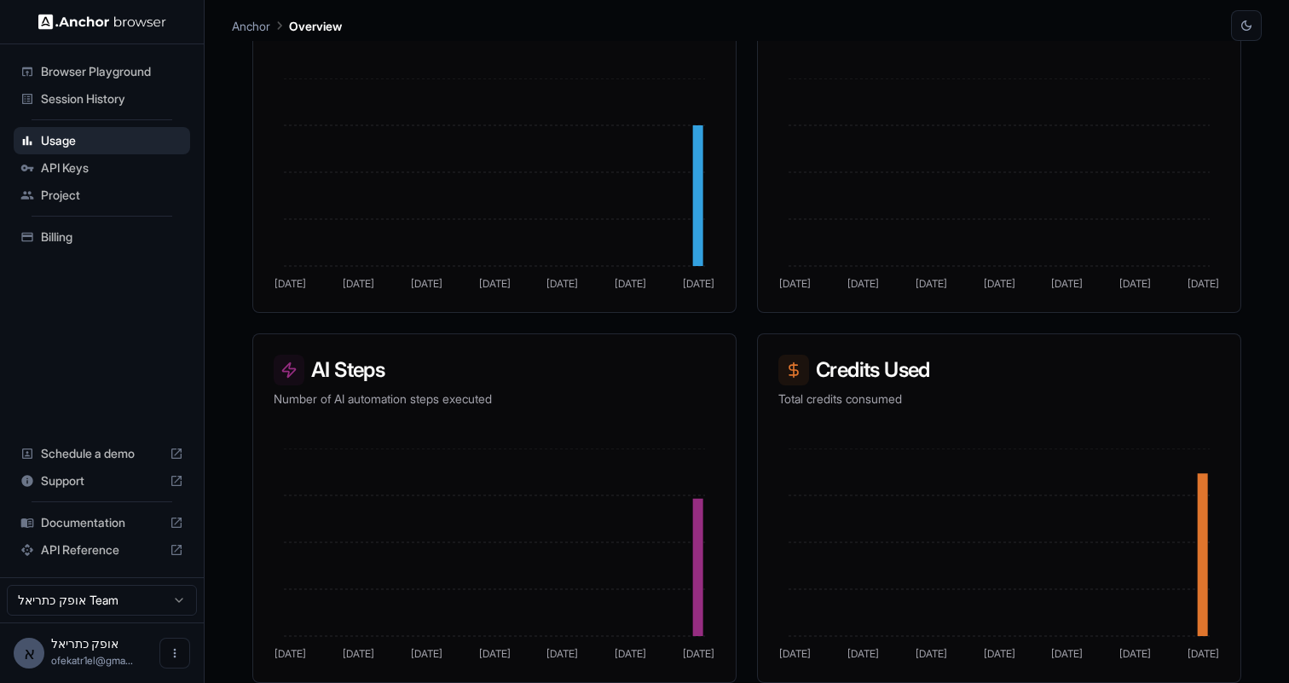
click at [133, 171] on span "API Keys" at bounding box center [112, 167] width 142 height 17
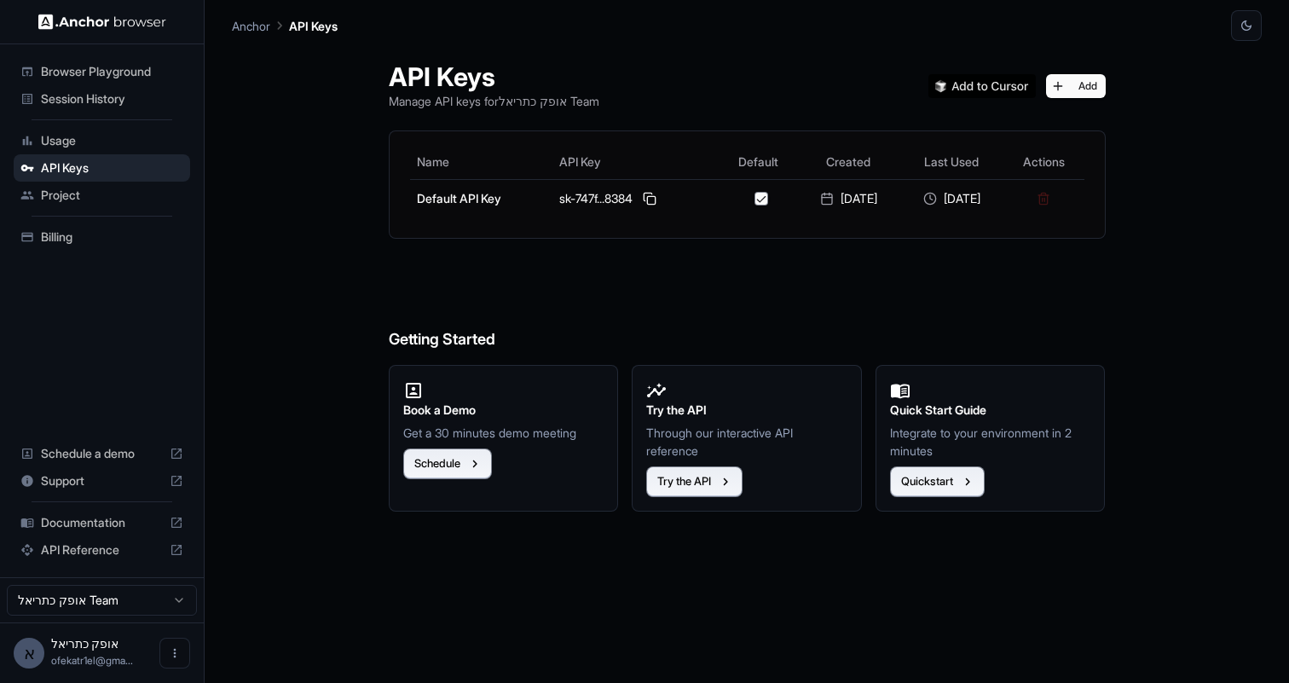
click at [126, 199] on span "Project" at bounding box center [112, 195] width 142 height 17
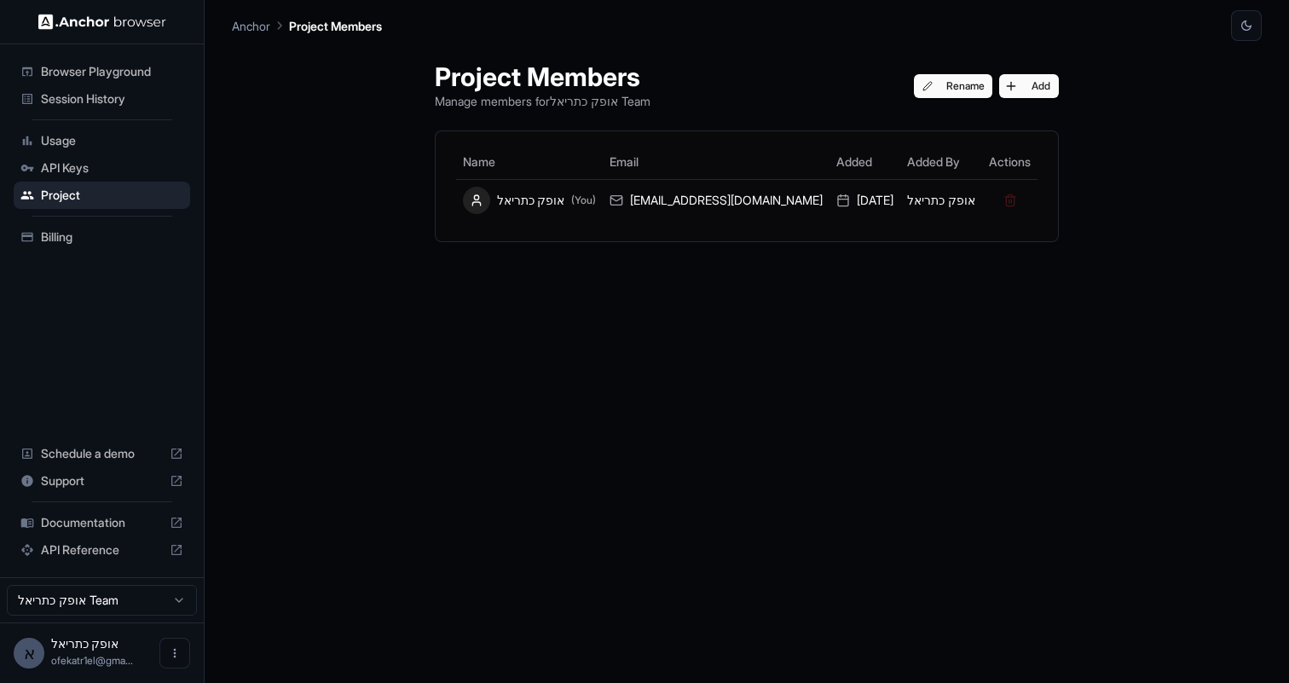
click at [70, 234] on span "Billing" at bounding box center [112, 236] width 142 height 17
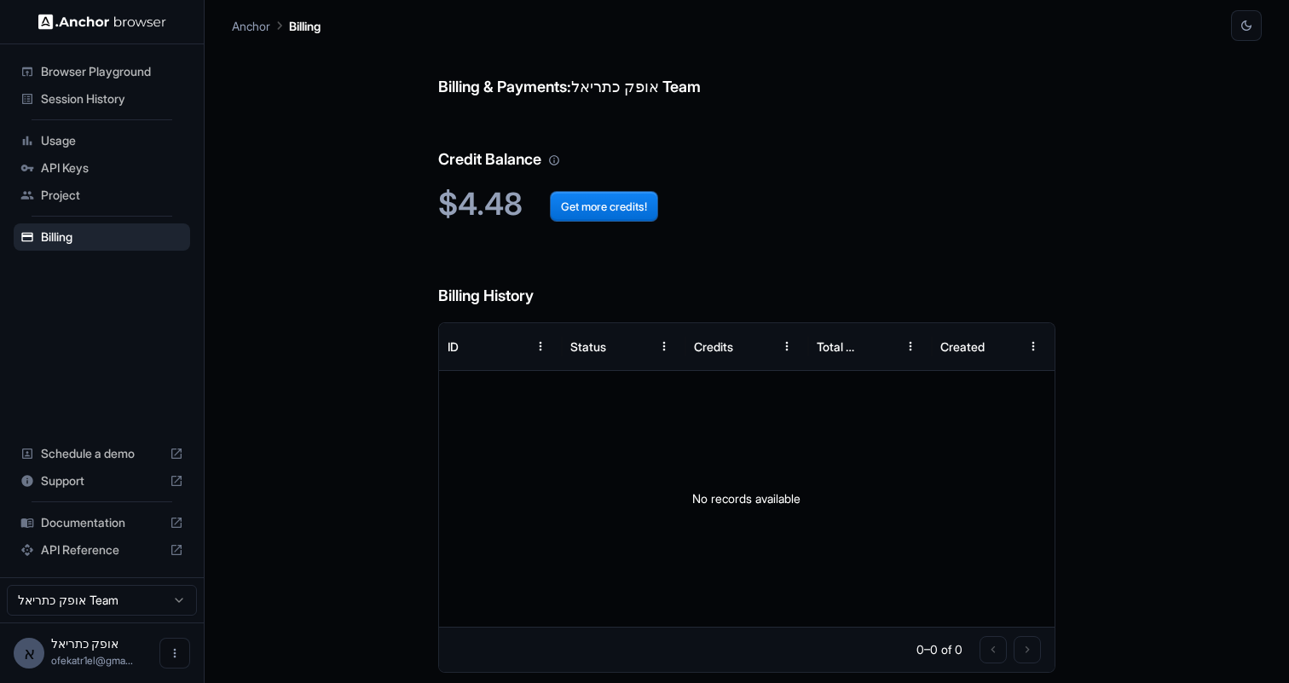
click at [114, 461] on span "Schedule a demo" at bounding box center [102, 453] width 122 height 17
click at [633, 201] on button "Get more credits!" at bounding box center [604, 206] width 108 height 31
